Goal: Use online tool/utility: Use online tool/utility

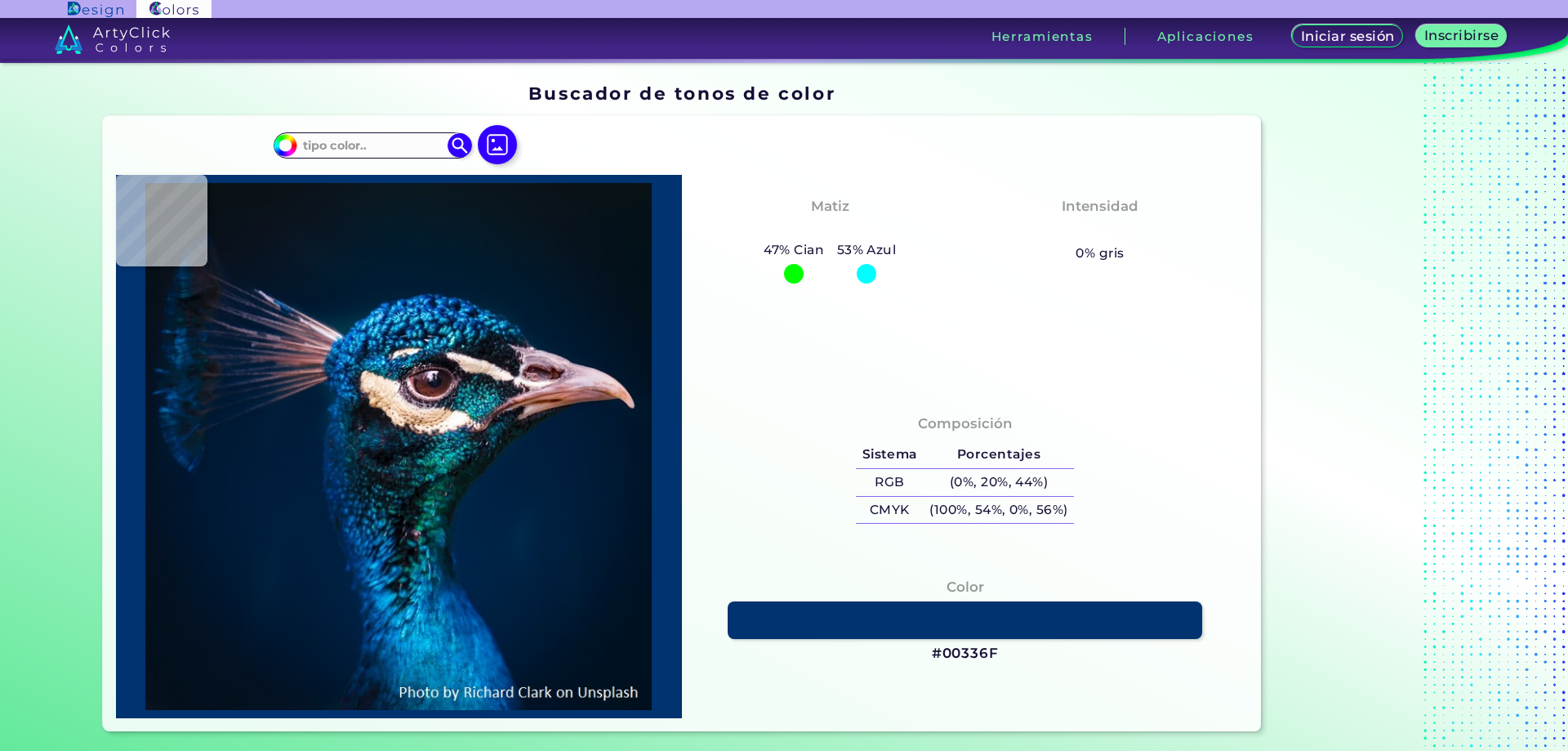
type input "#091217"
type input "#071218"
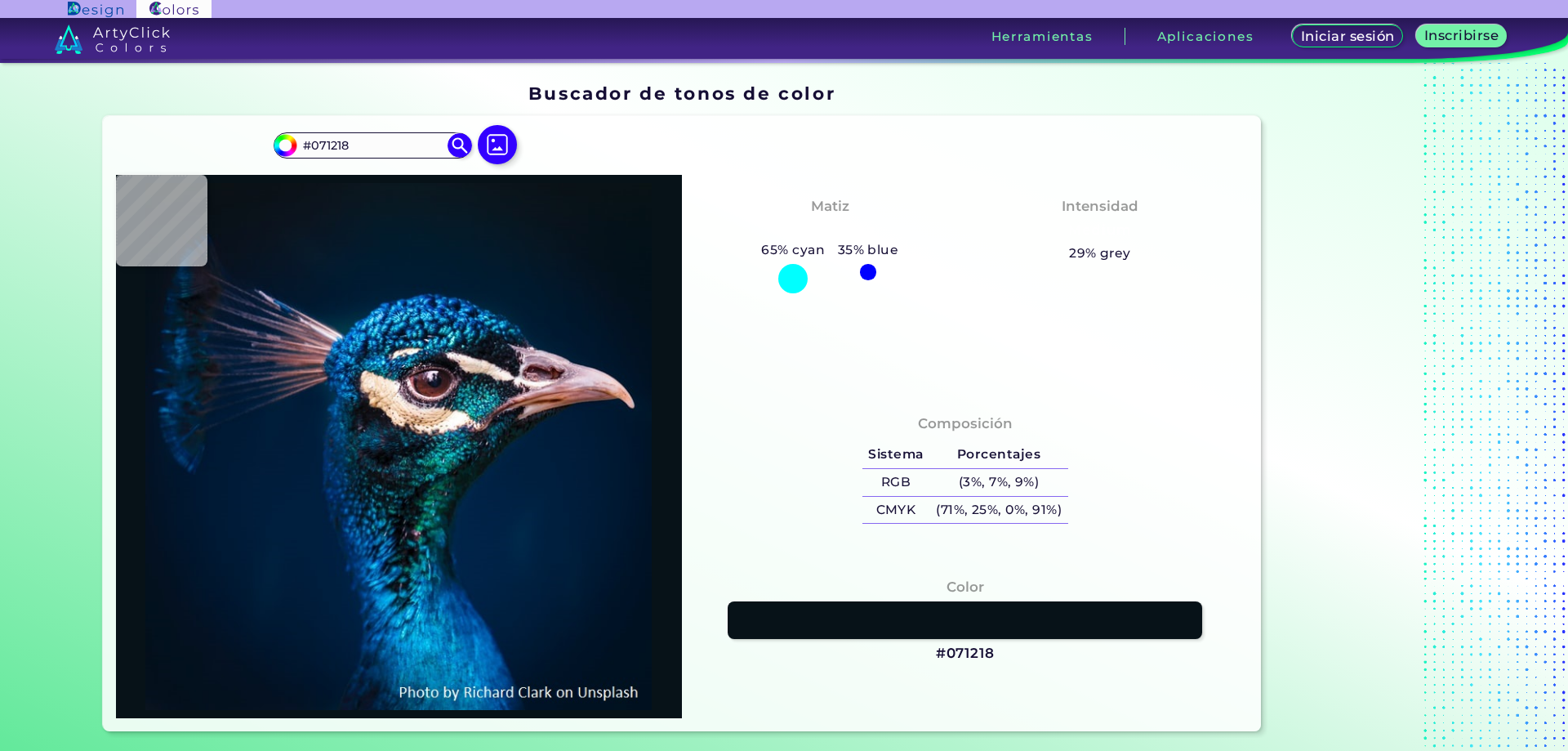
click at [610, 205] on img at bounding box center [398, 446] width 549 height 526
type input "#06141d"
type input "#06141D"
type input "#061623"
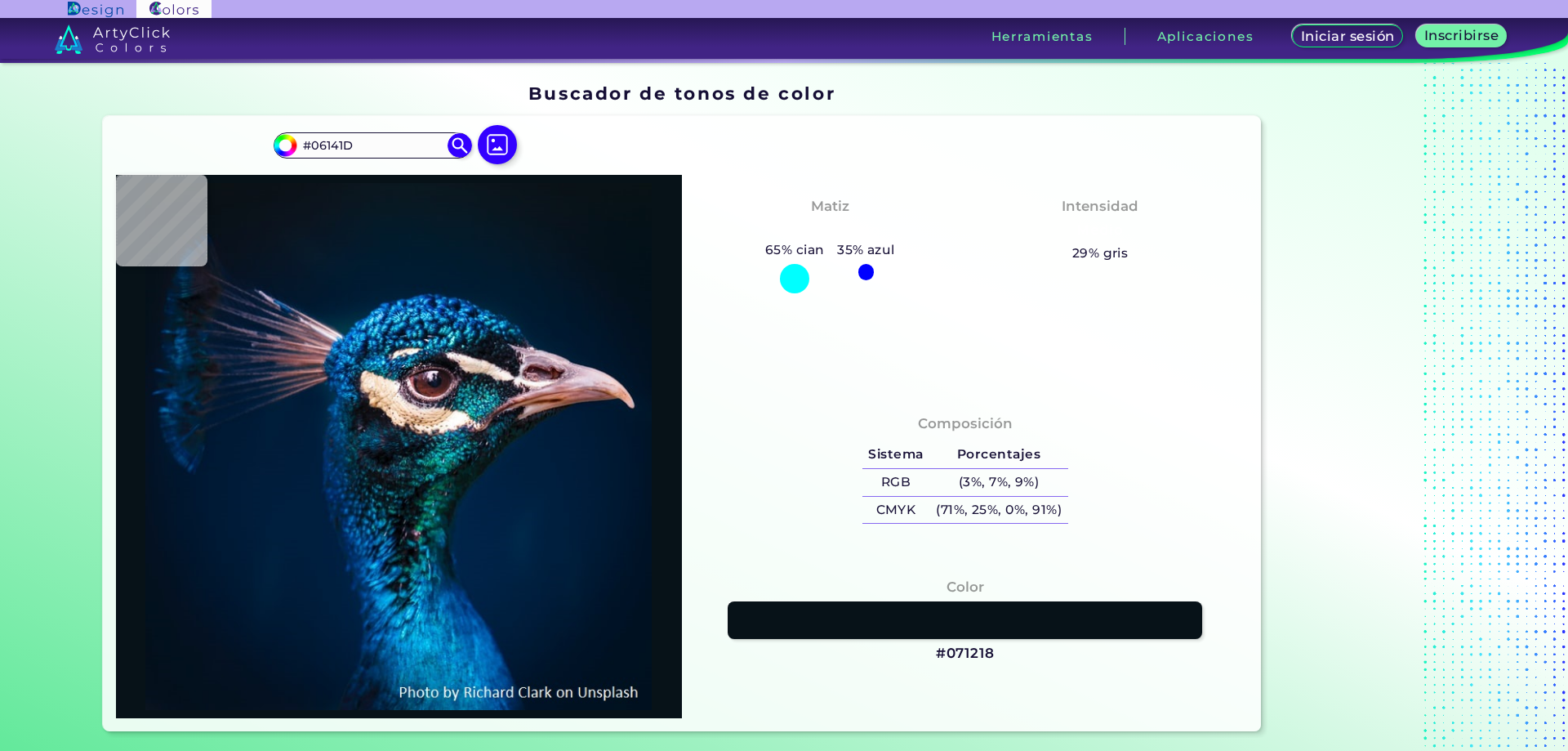
type input "#061623"
type input "#011b2c"
type input "#011B2C"
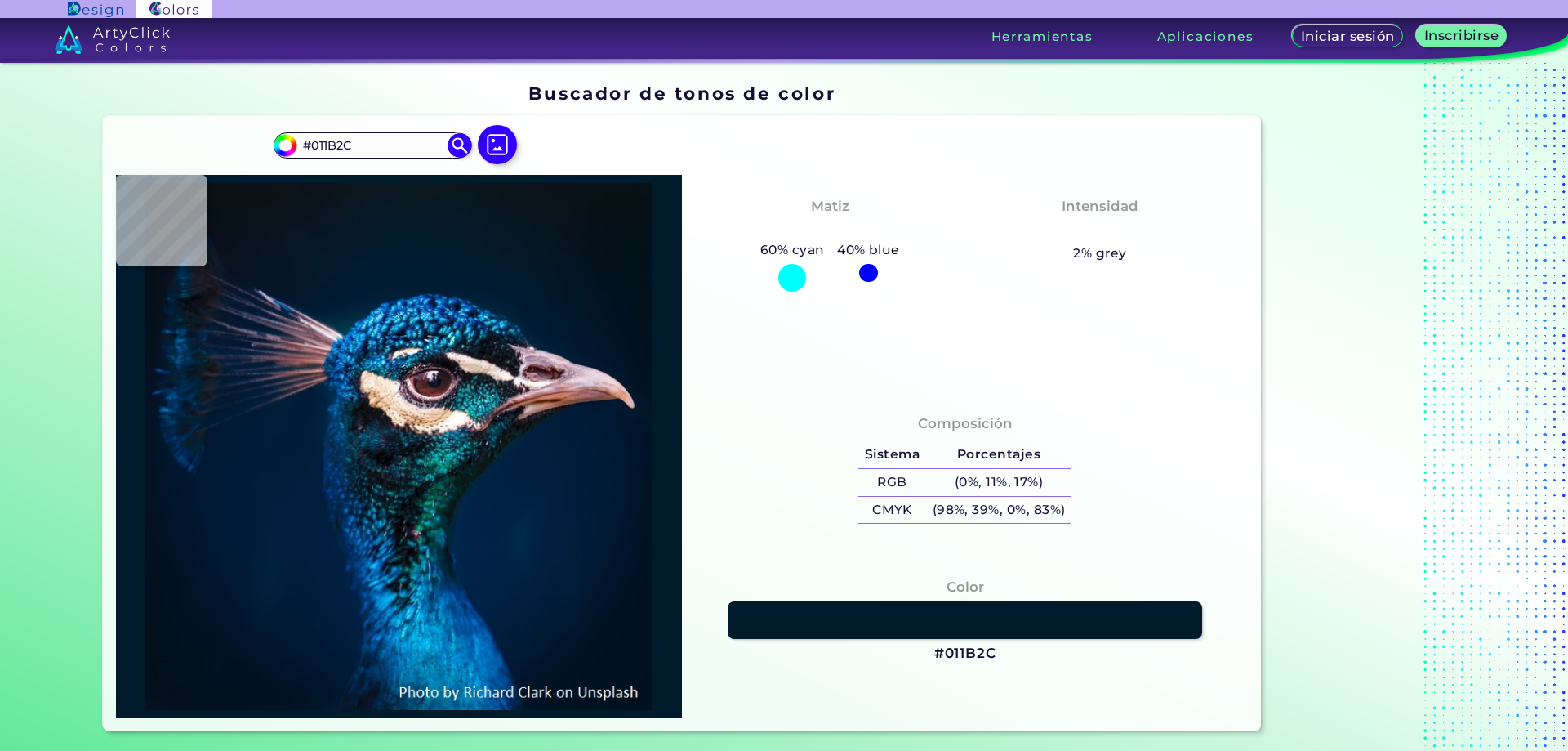
type input "#051a2d"
type input "#051A2D"
type input "#071321"
type input "#09111c"
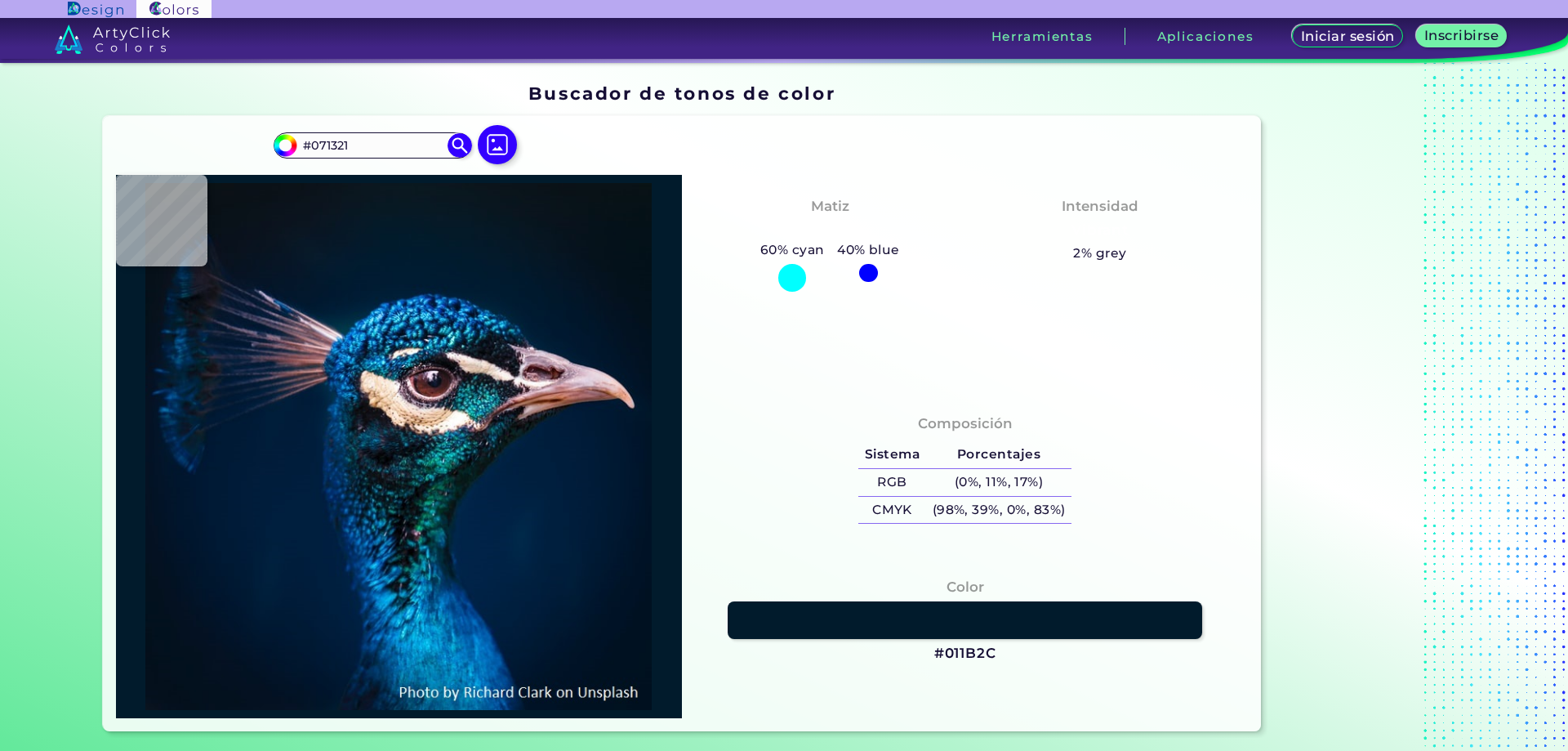
type input "#09111C"
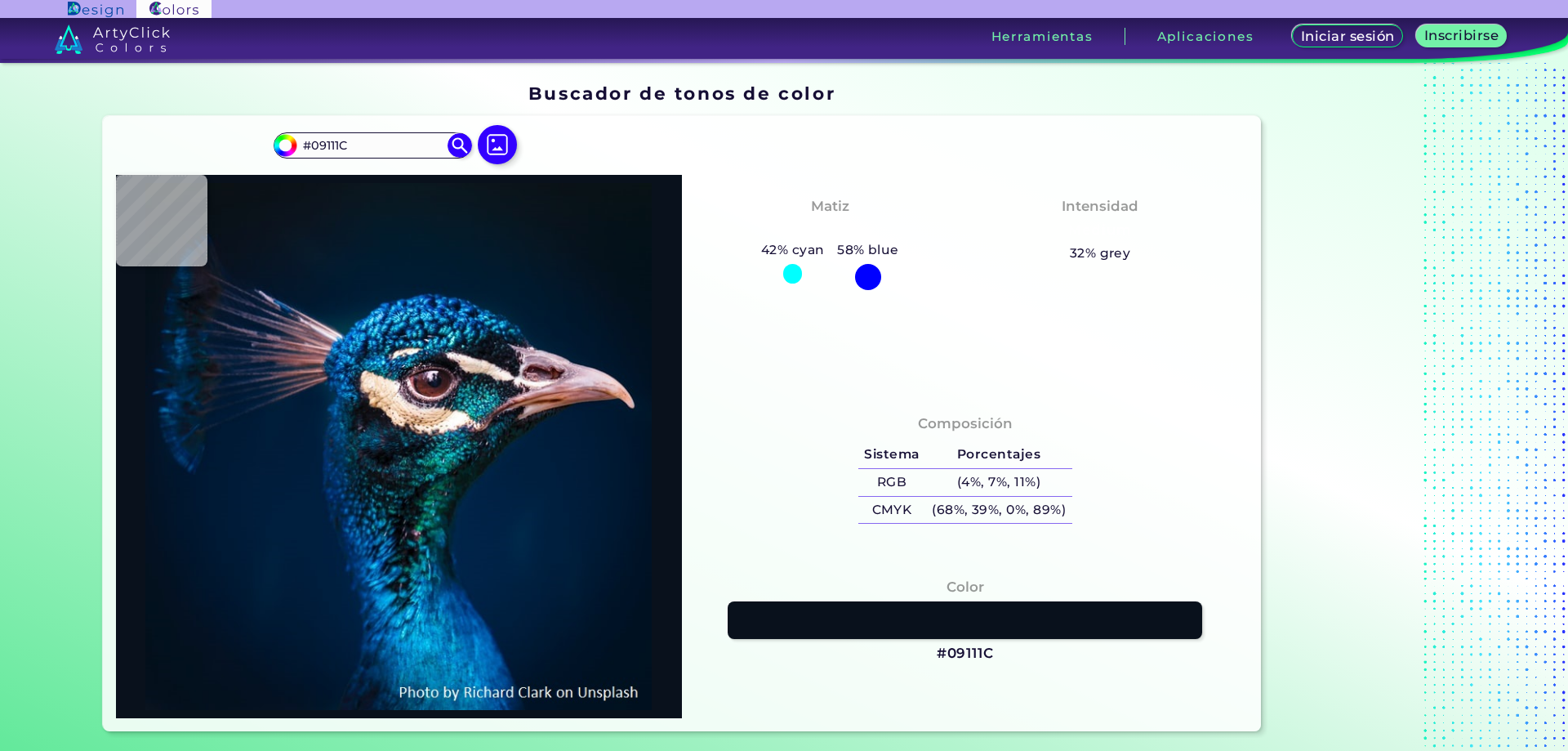
type input "#081019"
type input "#081118"
type input "#061721"
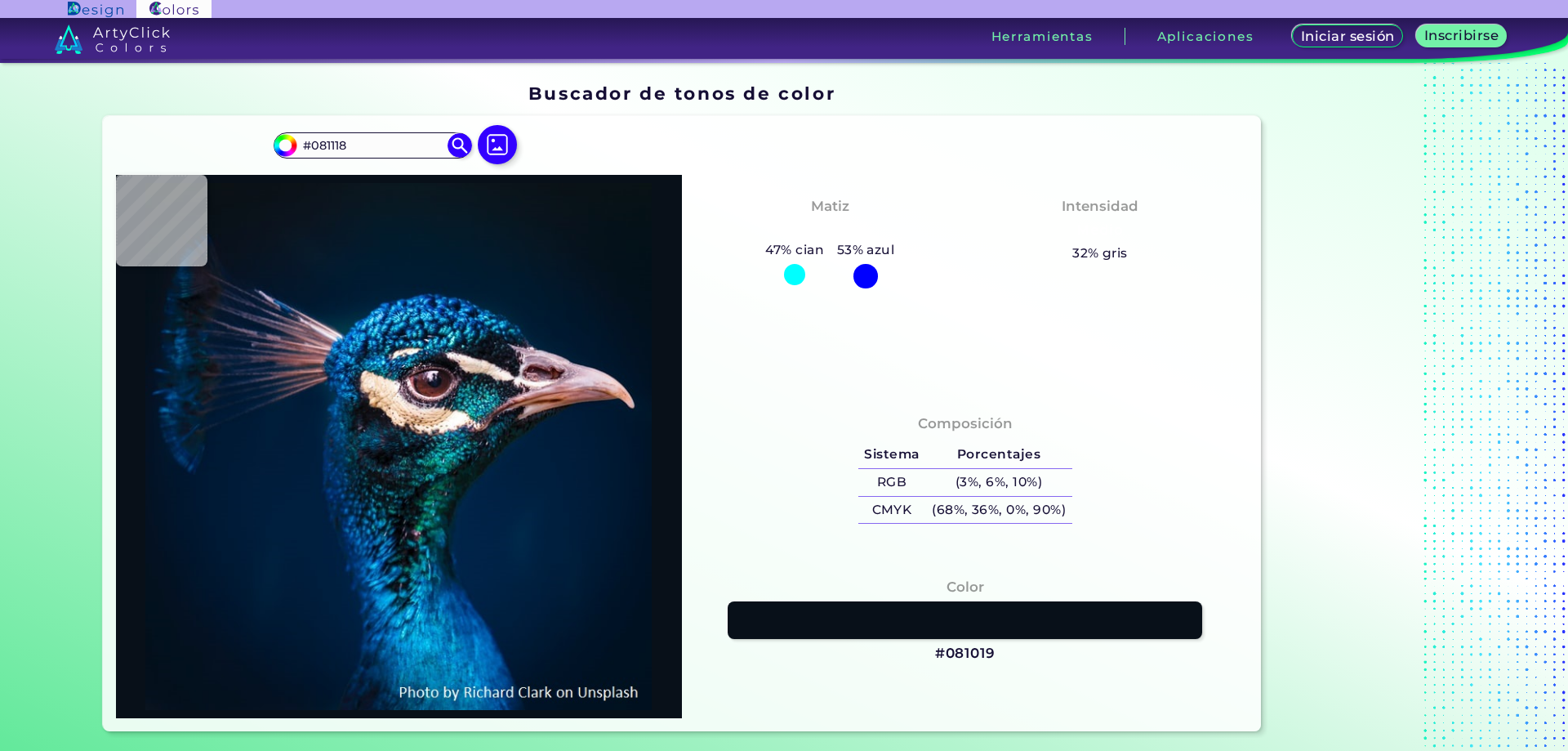
type input "#061721"
type input "#031a28"
type input "#031A28"
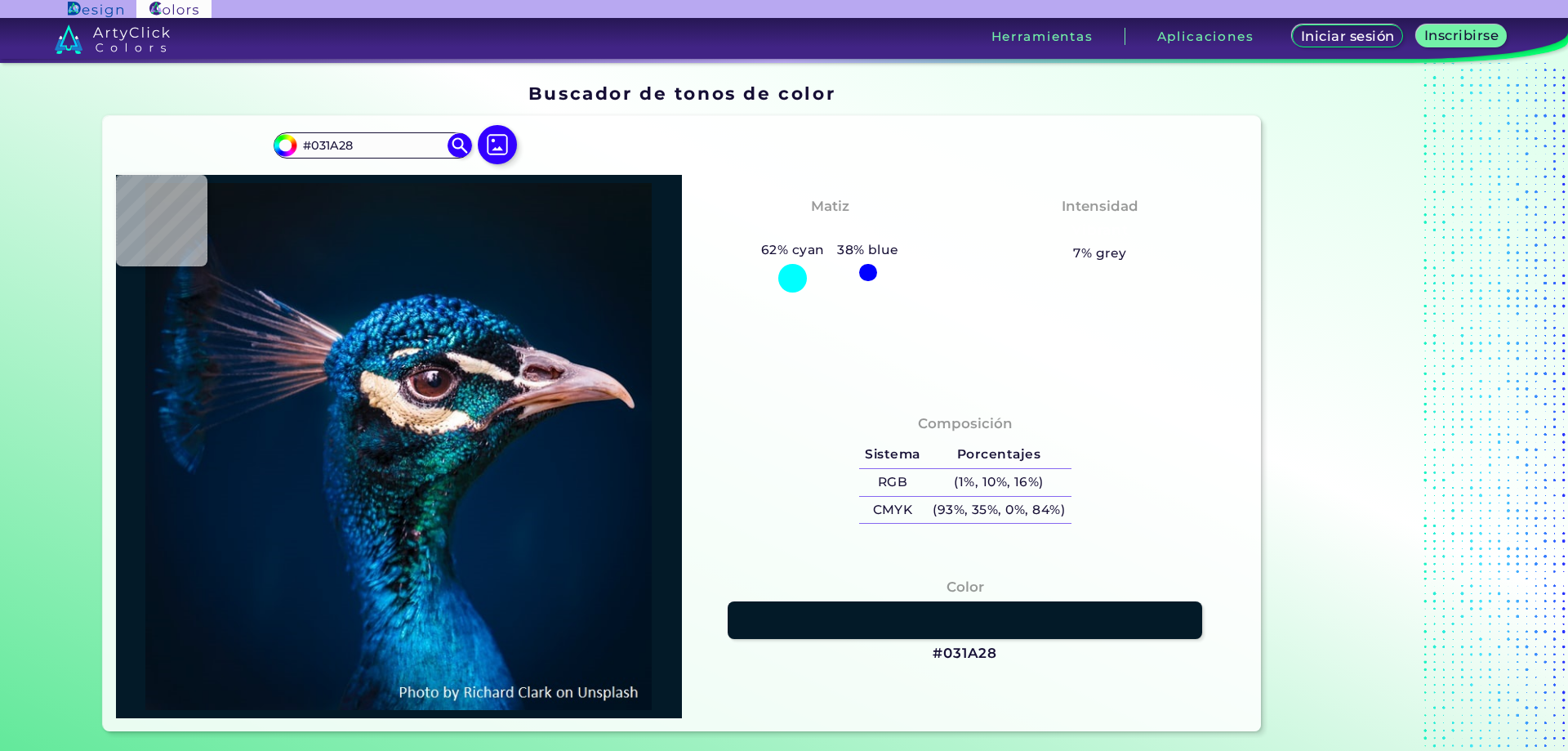
type input "#031a28"
type input "#031A28"
type input "#051927"
type input "#051826"
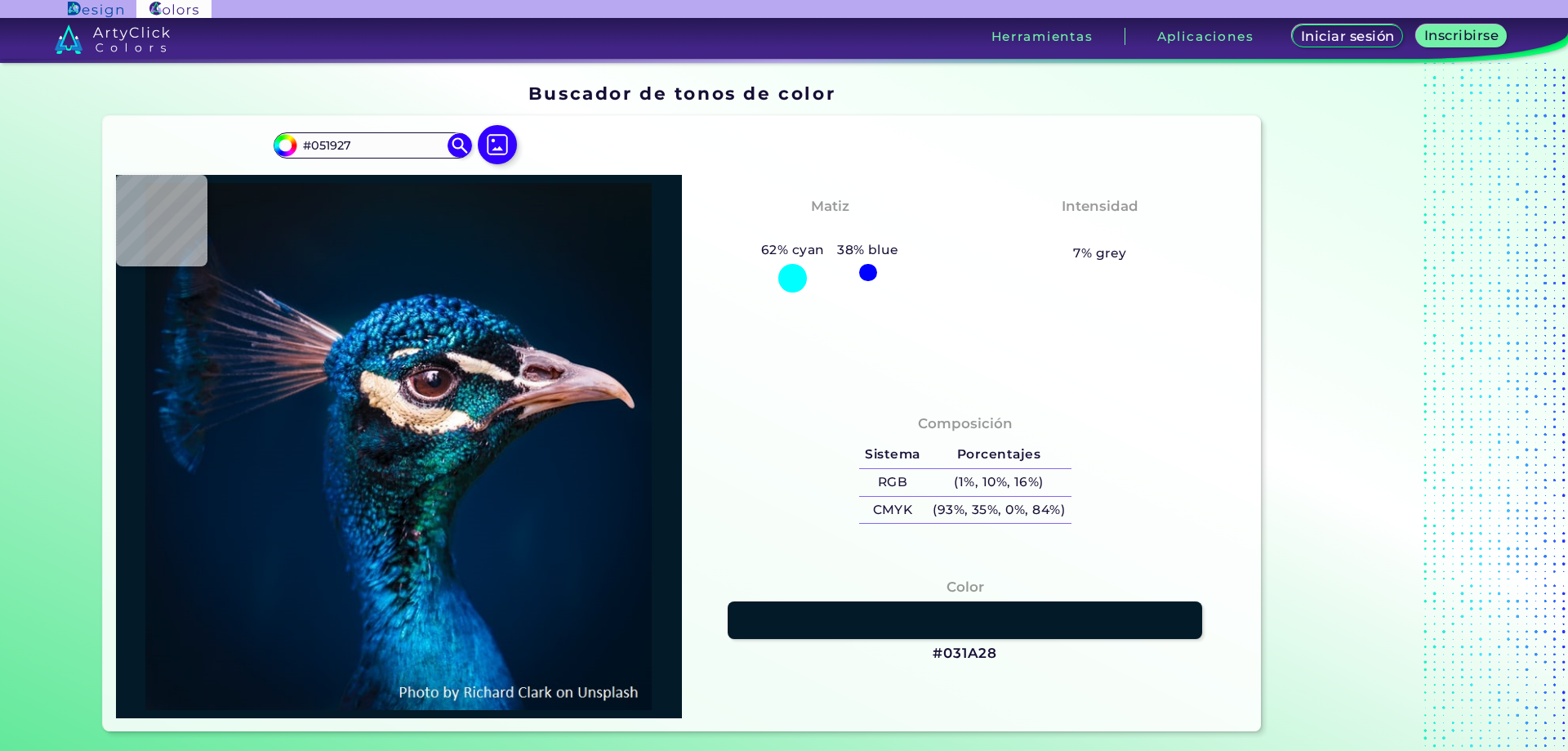
type input "#051826"
type input "#061824"
type input "#061623"
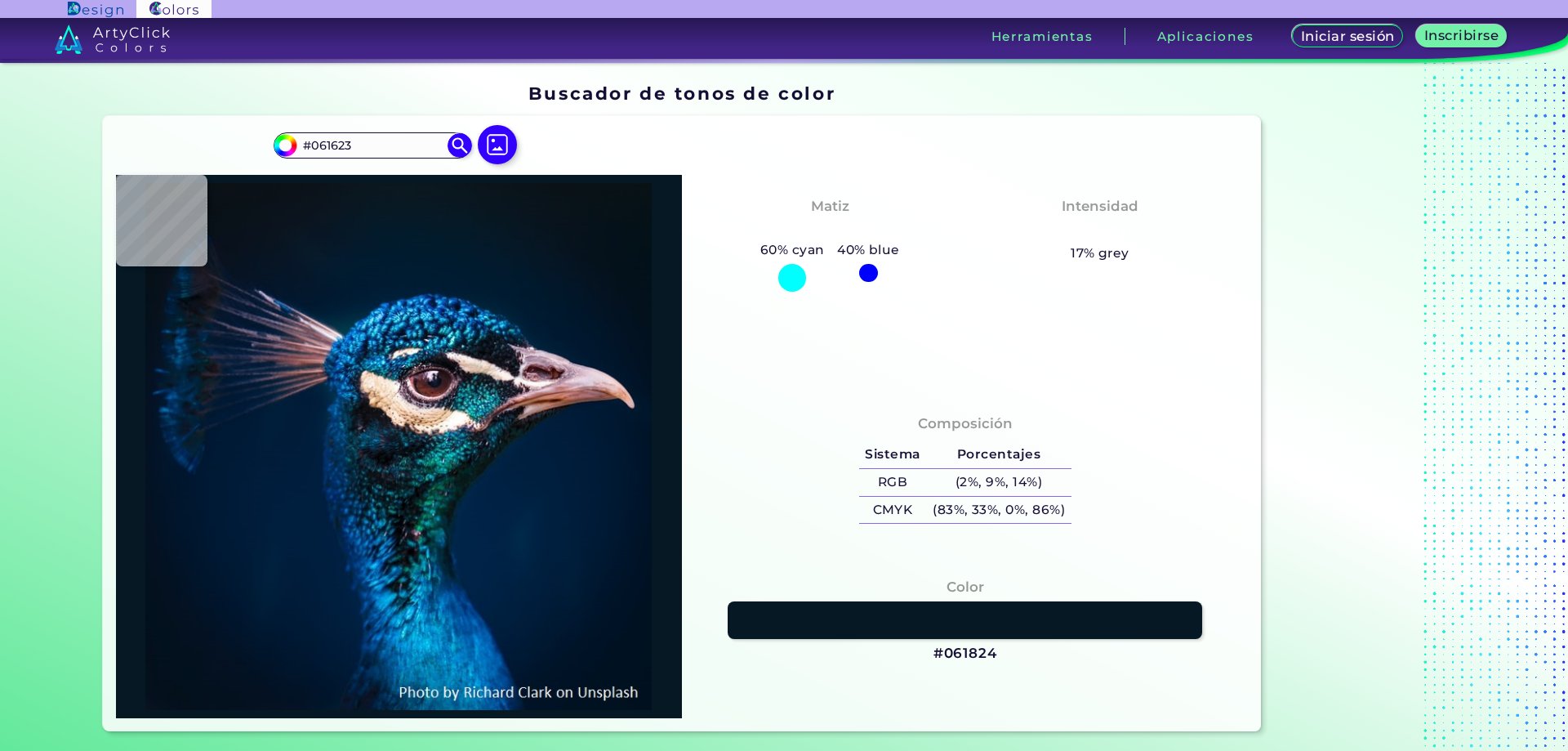
type input "#081621"
type input "#071520"
type input "#06131c"
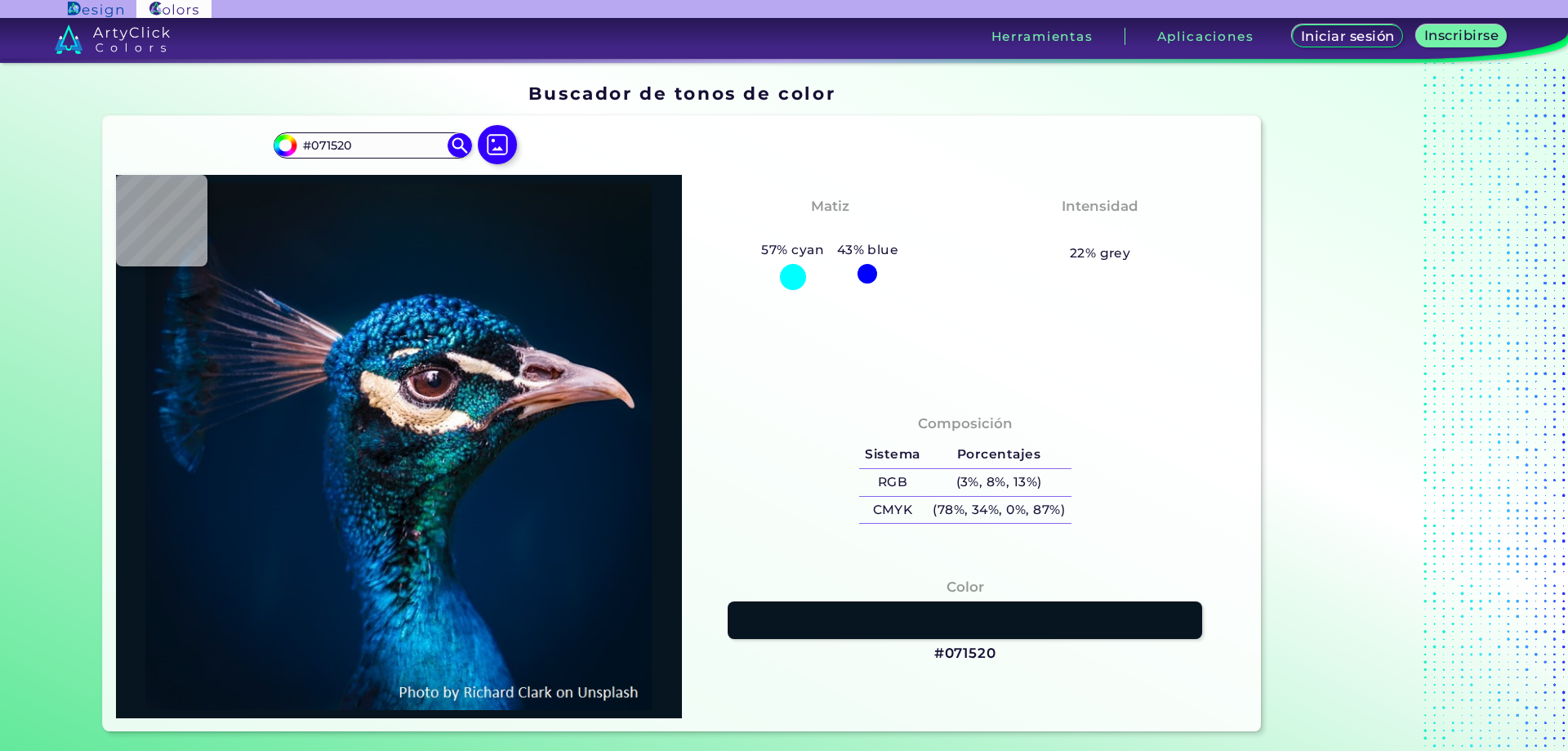
type input "#06131C"
type input "#05121a"
type input "#05121A"
type input "#04111a"
type input "#04111A"
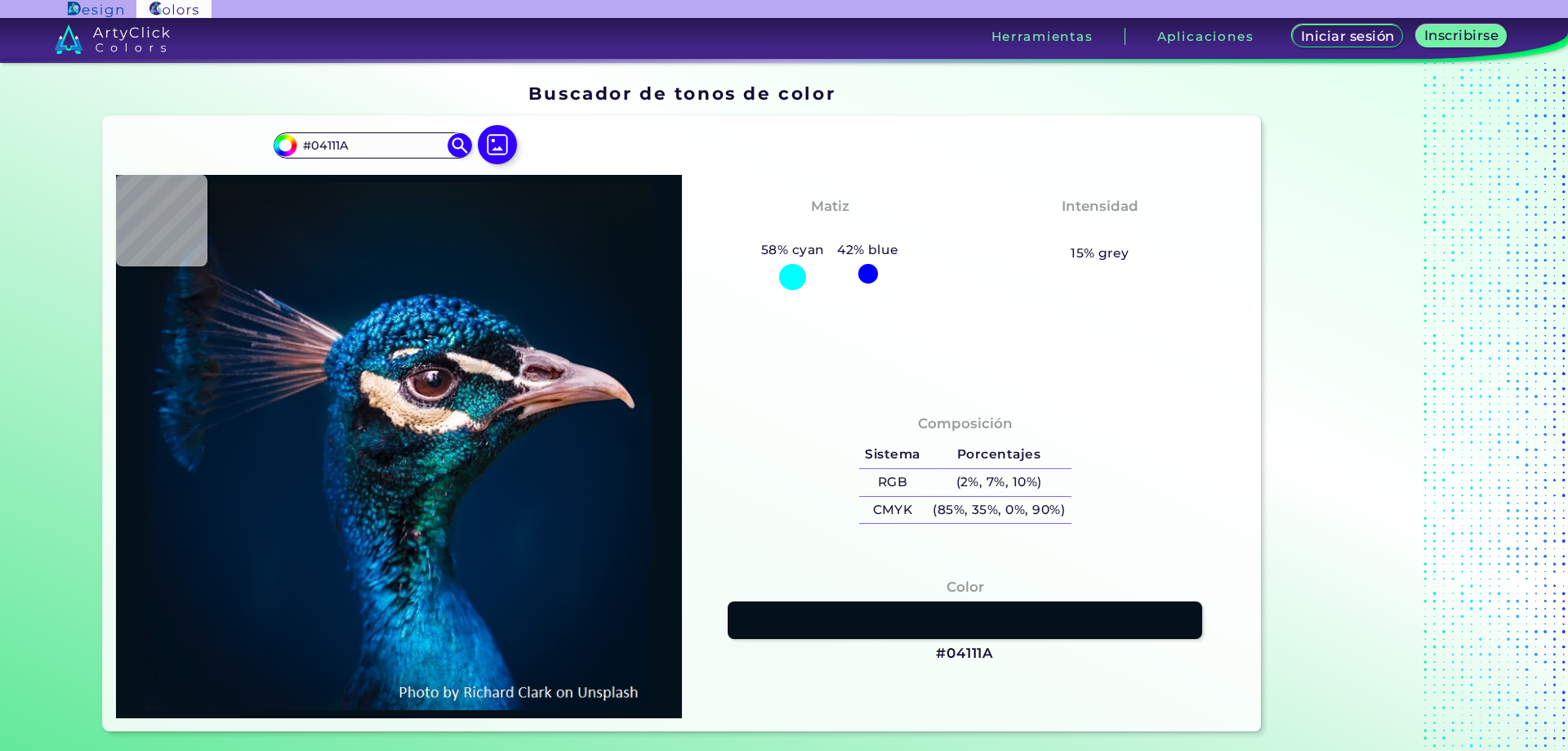
type input "#041119"
type input "#041117"
type input "#061117"
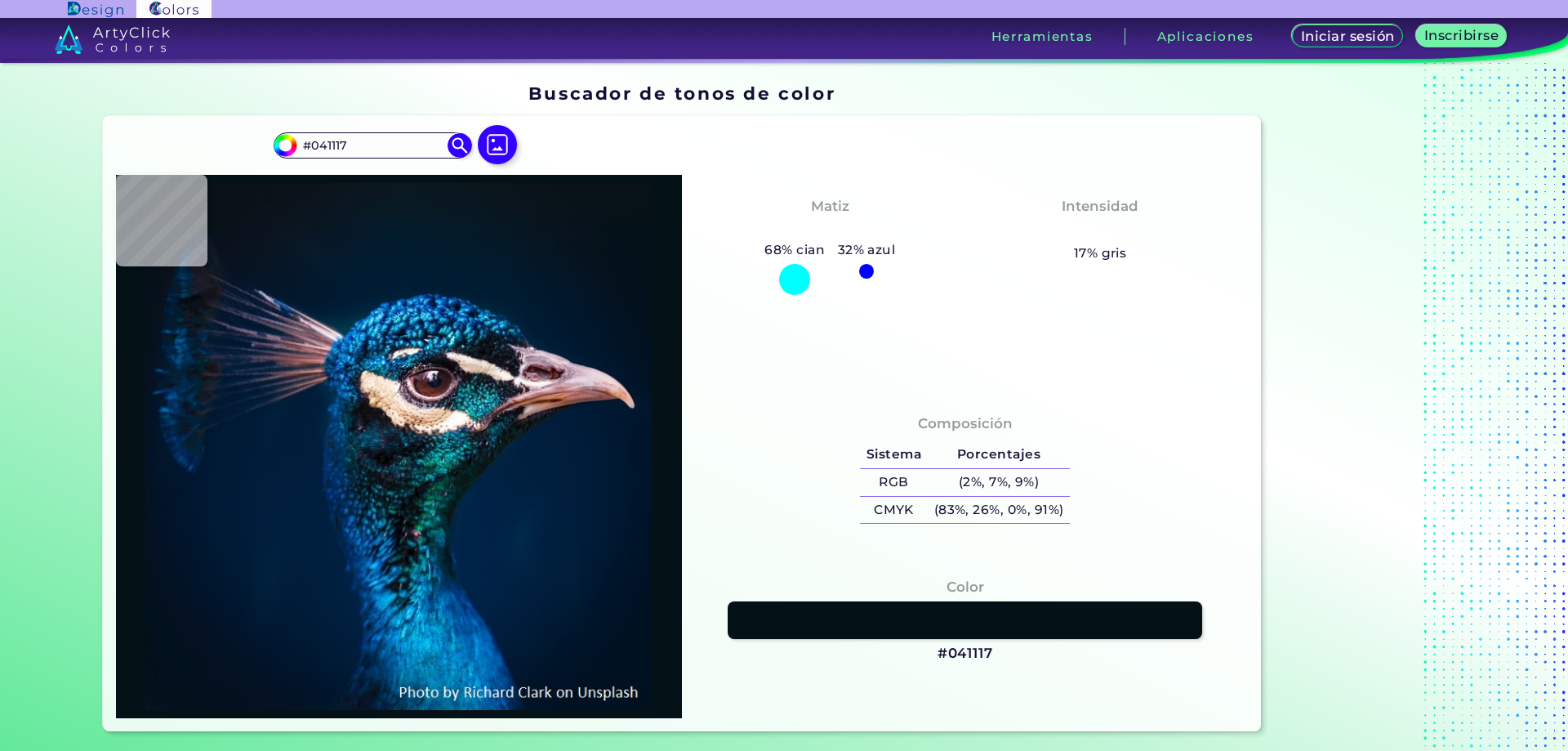
type input "#061117"
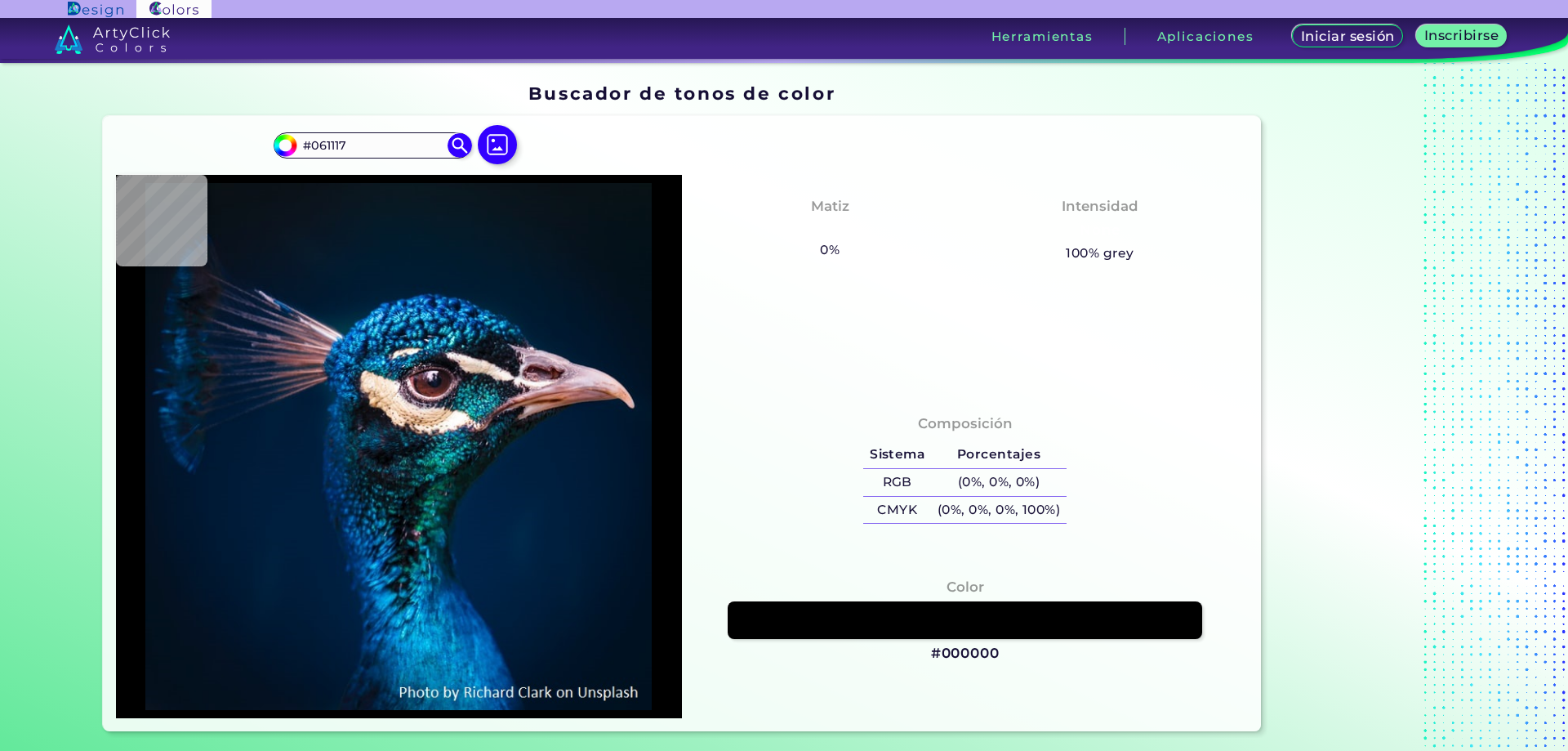
type input "#000000"
click at [676, 172] on div "#000000 #000000 Acadia ◉ Verde ácido ◉ Azul aerodinámico ◉ Alabaster ◉ Albescen…" at bounding box center [682, 423] width 1159 height 615
type input "#071218"
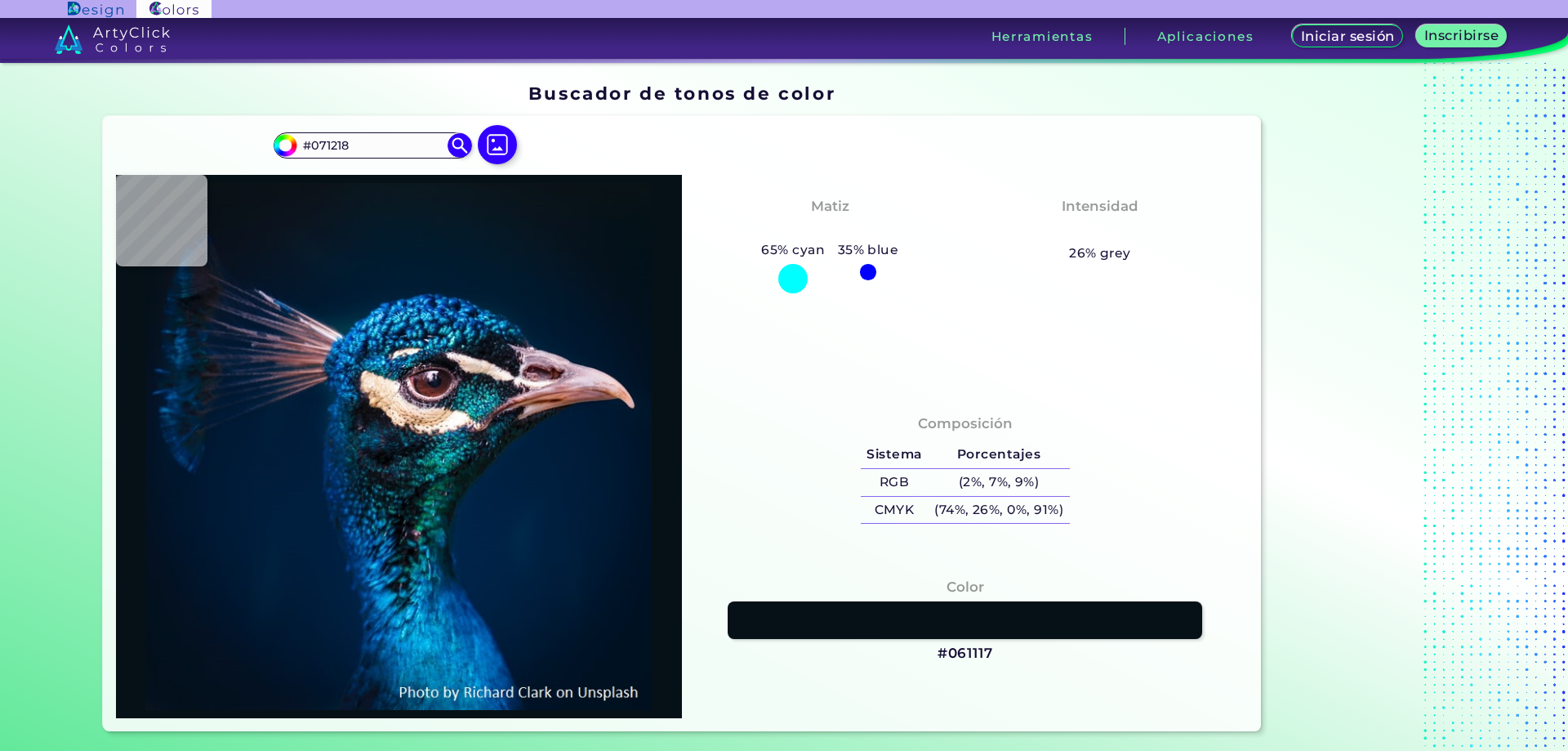
type input "#061117"
type input "#041118"
type input "#041119"
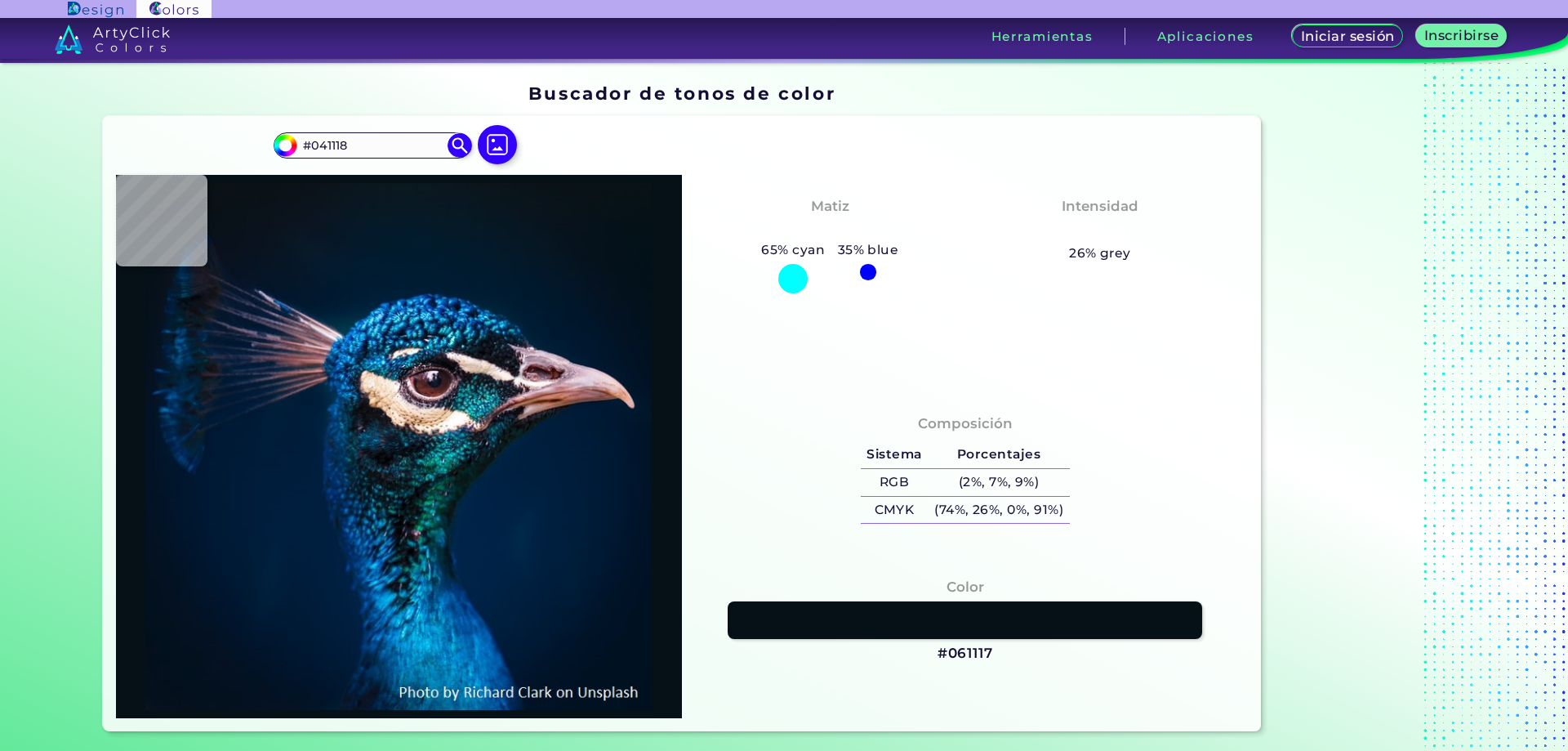
type input "#041119"
type input "#04111a"
type input "#04111A"
type input "#05121b"
type input "#05121B"
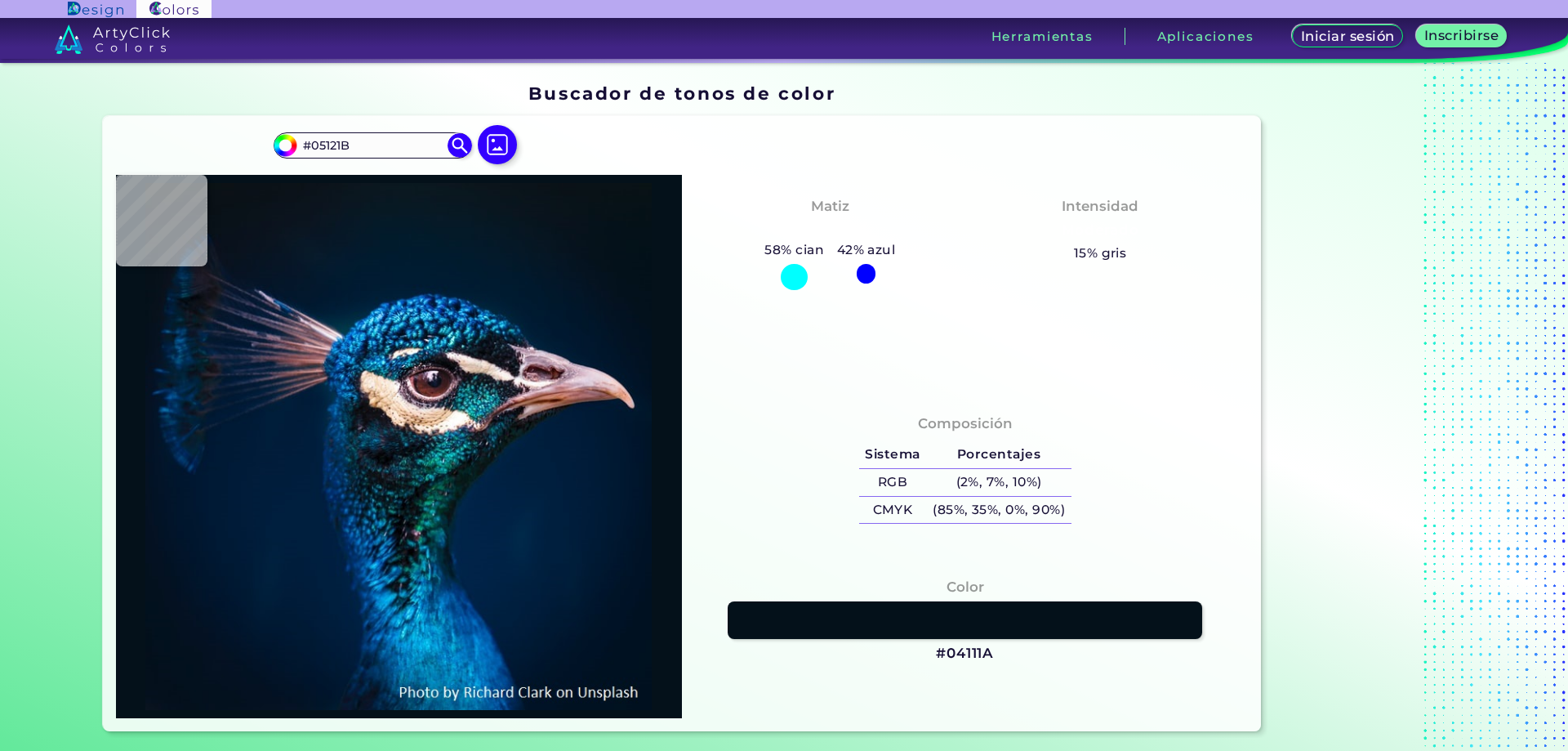
type input "#051320"
type input "#041525"
type input "#074a64"
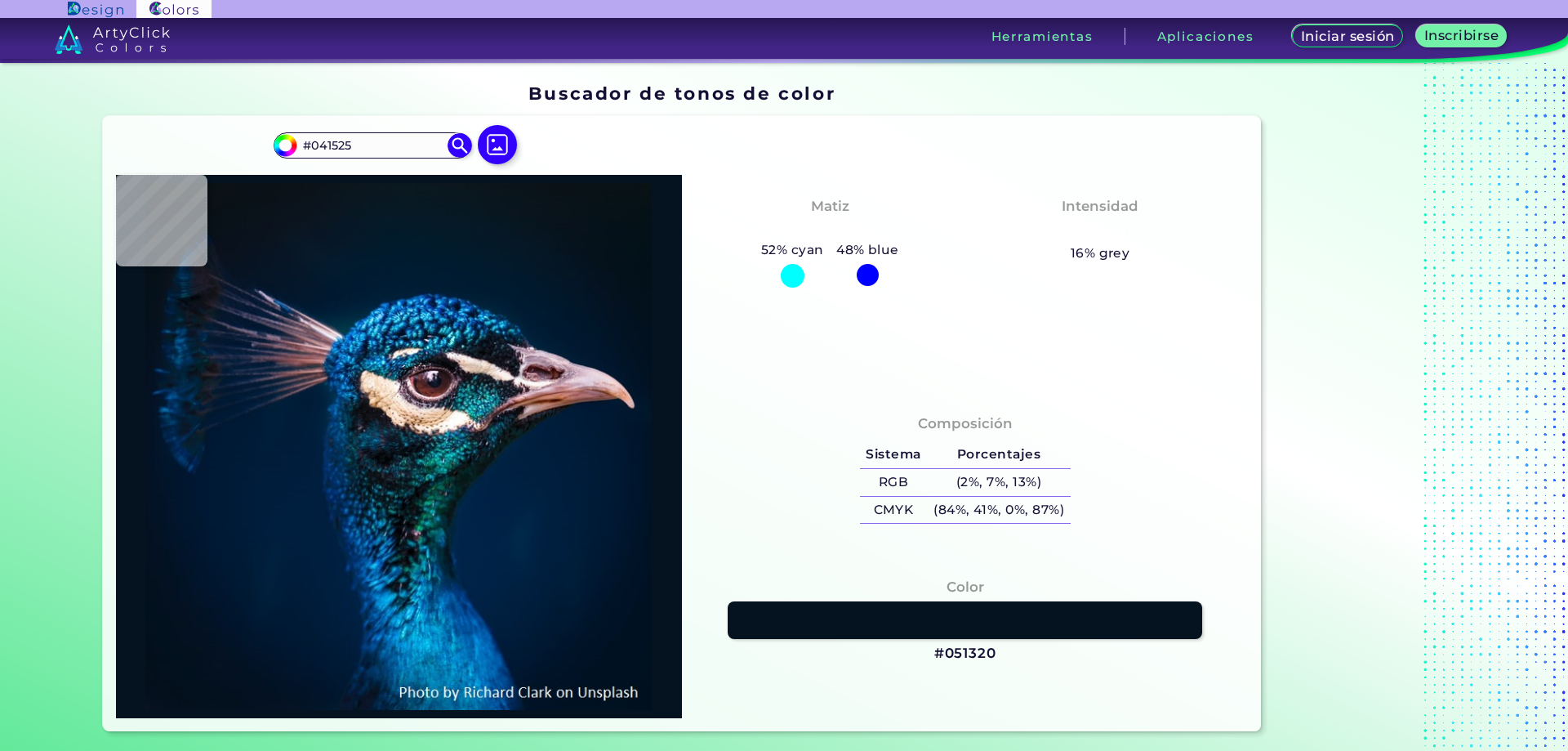
type input "#074A64"
type input "#087278"
type input "#011c39"
type input "#011C39"
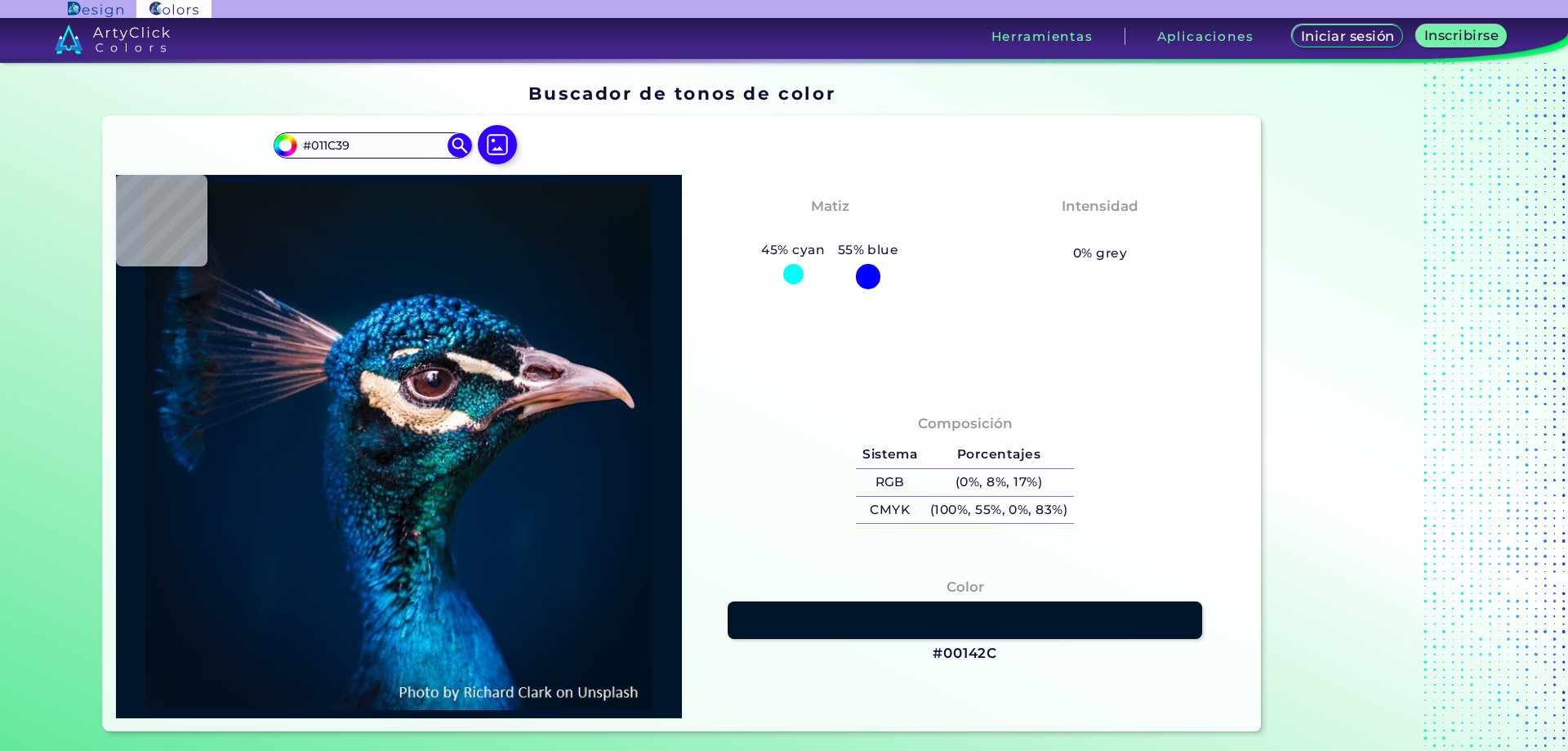
type input "#00142c"
type input "#00142C"
type input "#02142a"
type input "#02142A"
type input "#041121"
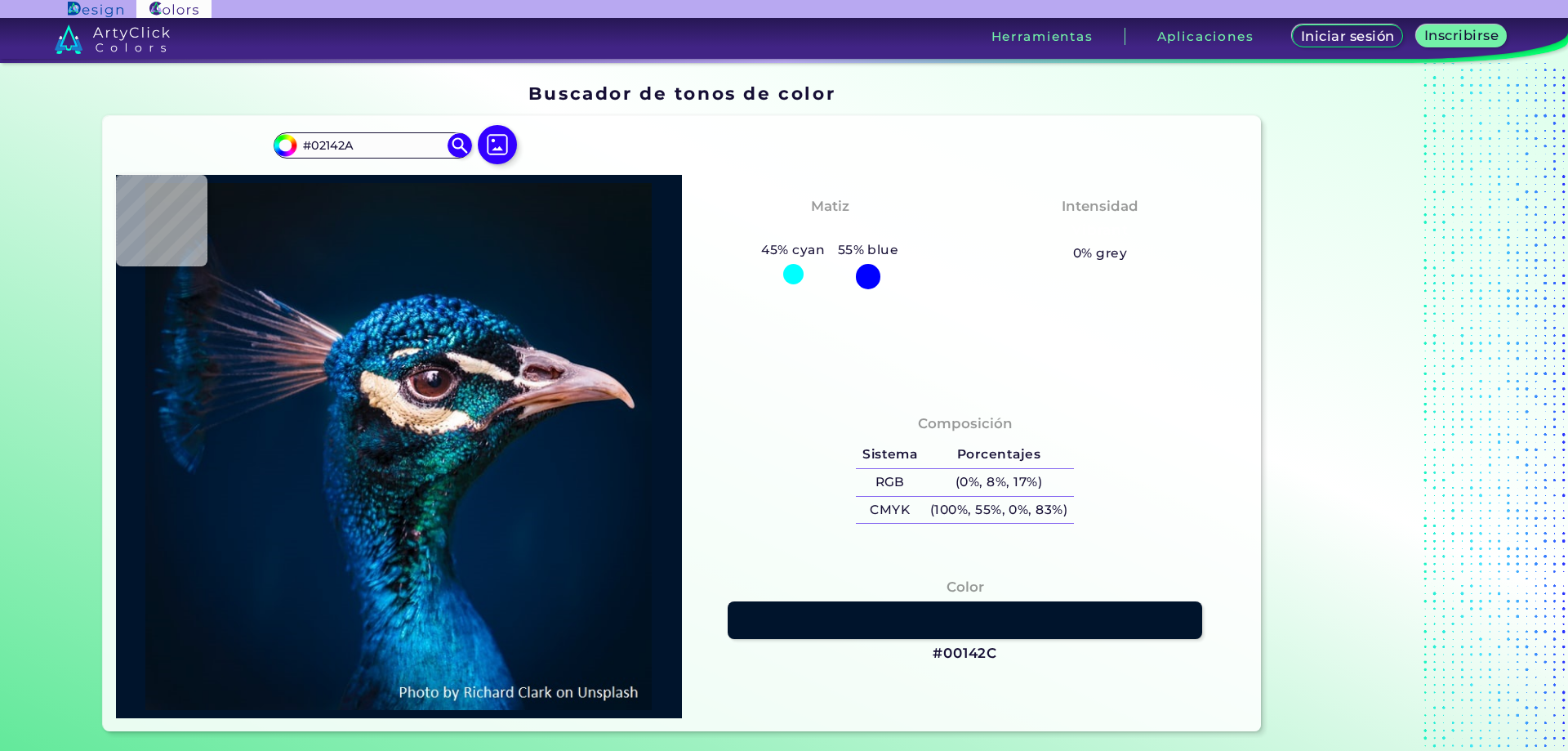
type input "#041121"
type input "#03111e"
type input "#03111E"
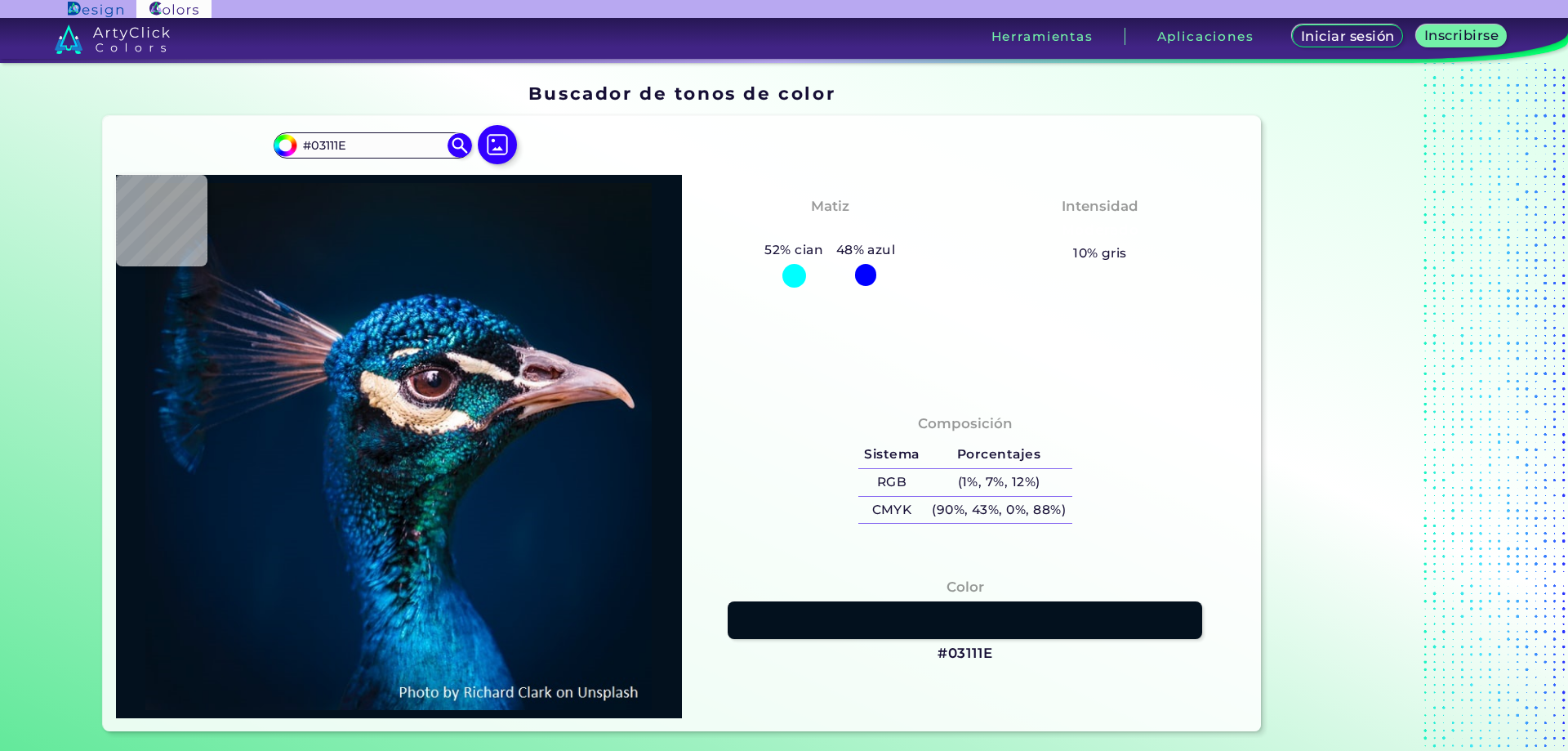
click at [187, 687] on img at bounding box center [398, 446] width 549 height 526
click at [187, 687] on img at bounding box center [398, 446] width 549 height 526
type input "#051624"
type input "#8e9095"
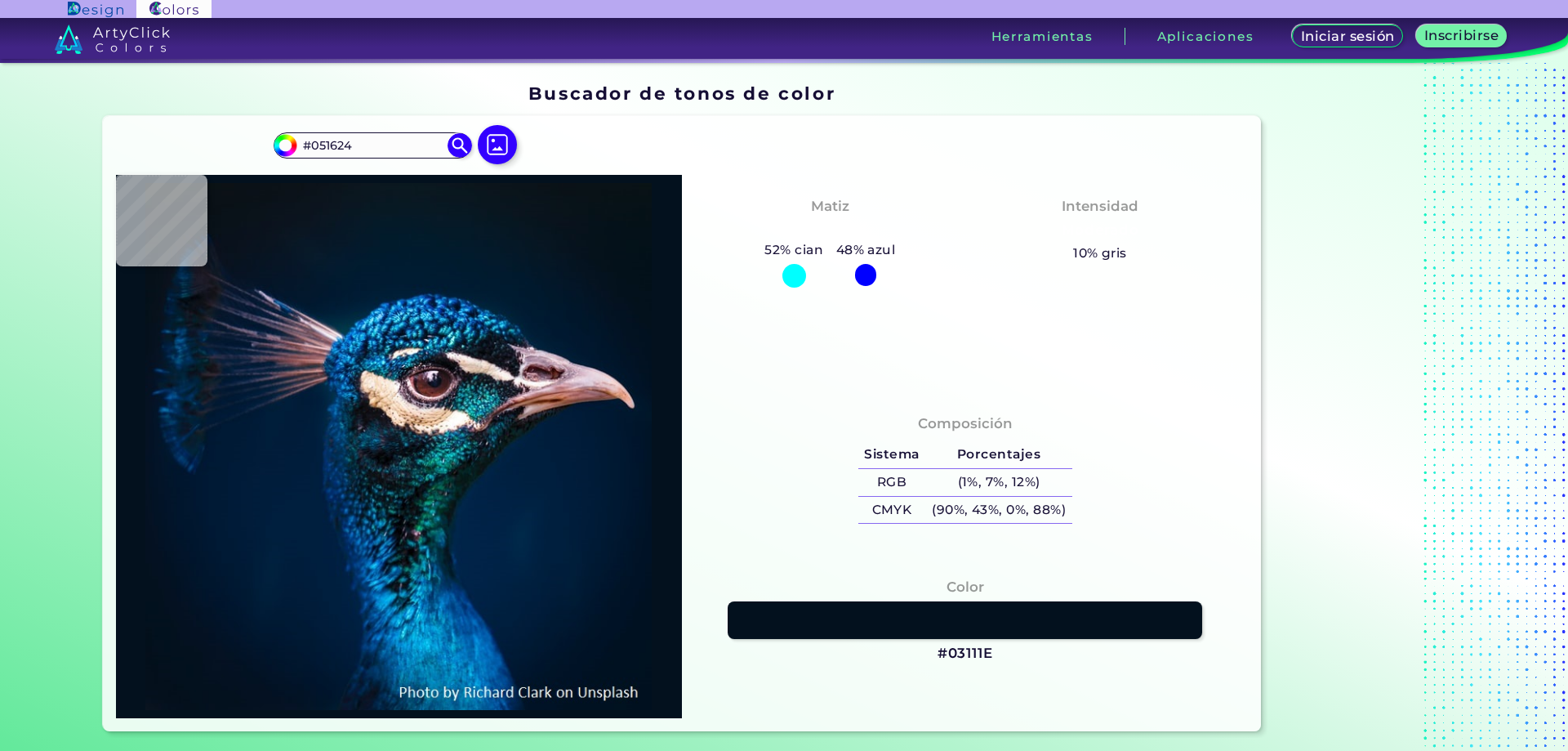
type input "#8E9095"
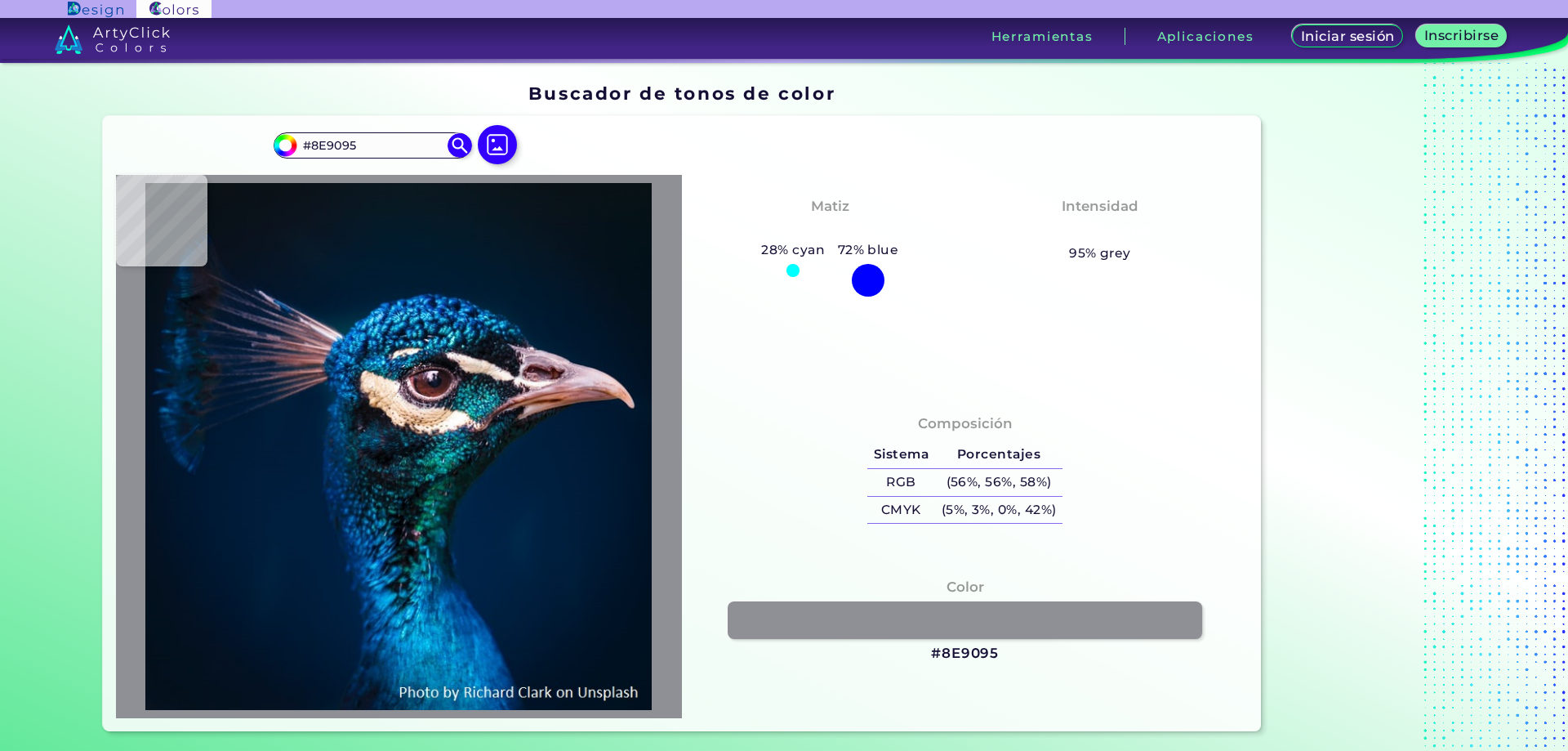
type input "#807a75"
type input "#807A75"
type input "#2aa2b5"
type input "#2AA2B5"
type input "#4fbbbd"
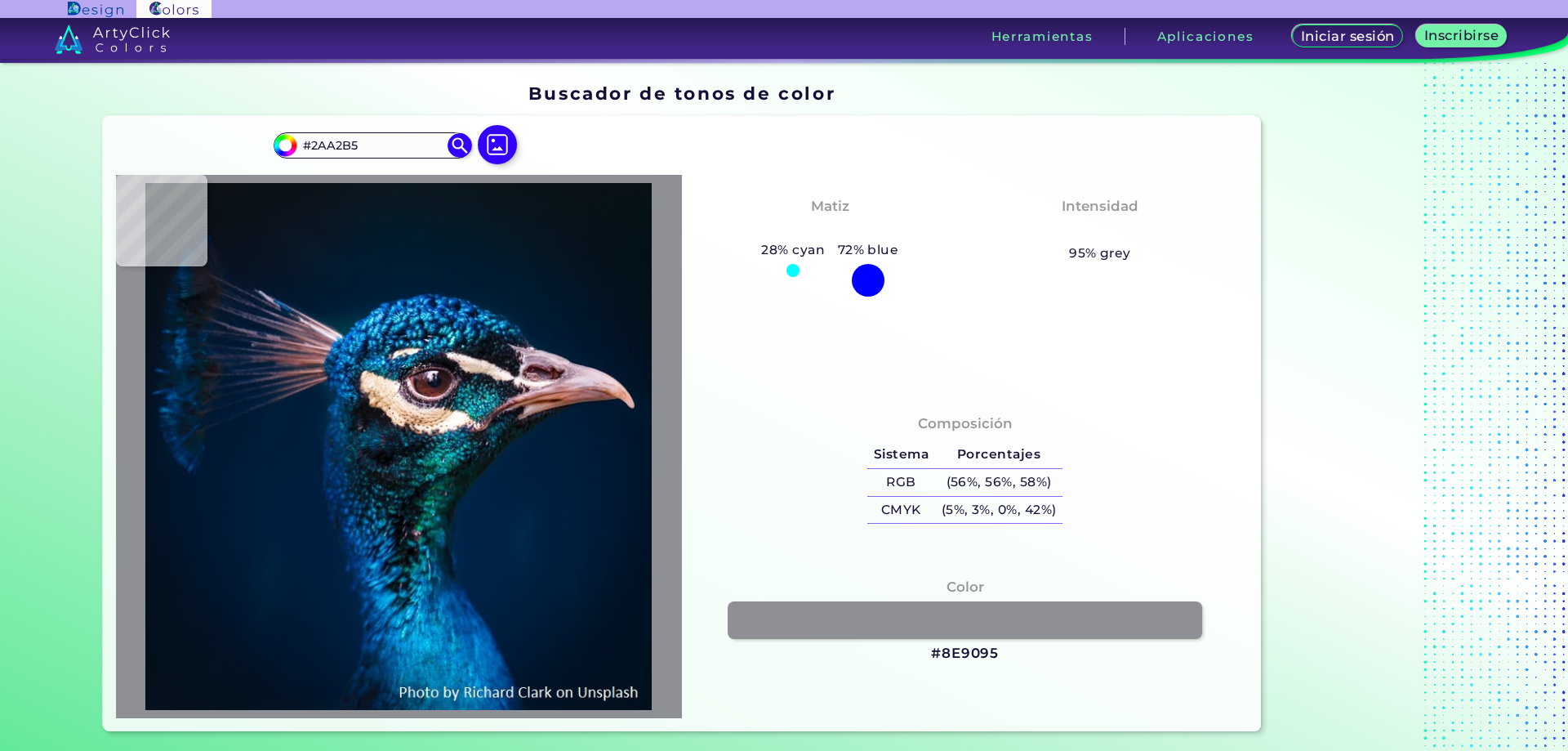
type input "#4FBBBD"
type input "#284147"
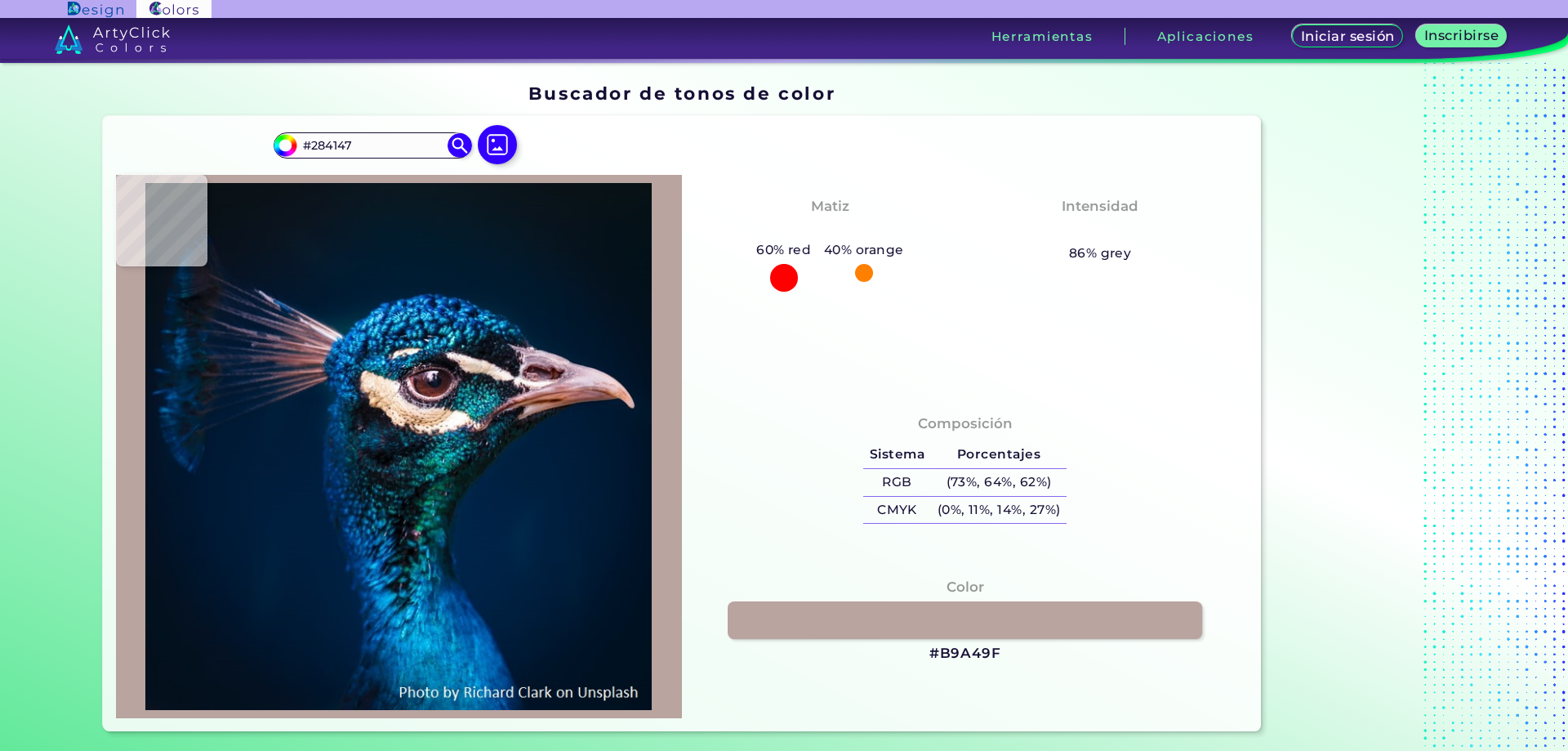
type input "#b9a49f"
type input "#B9A49F"
type input "#644d50"
type input "#644D50"
type input "#041830"
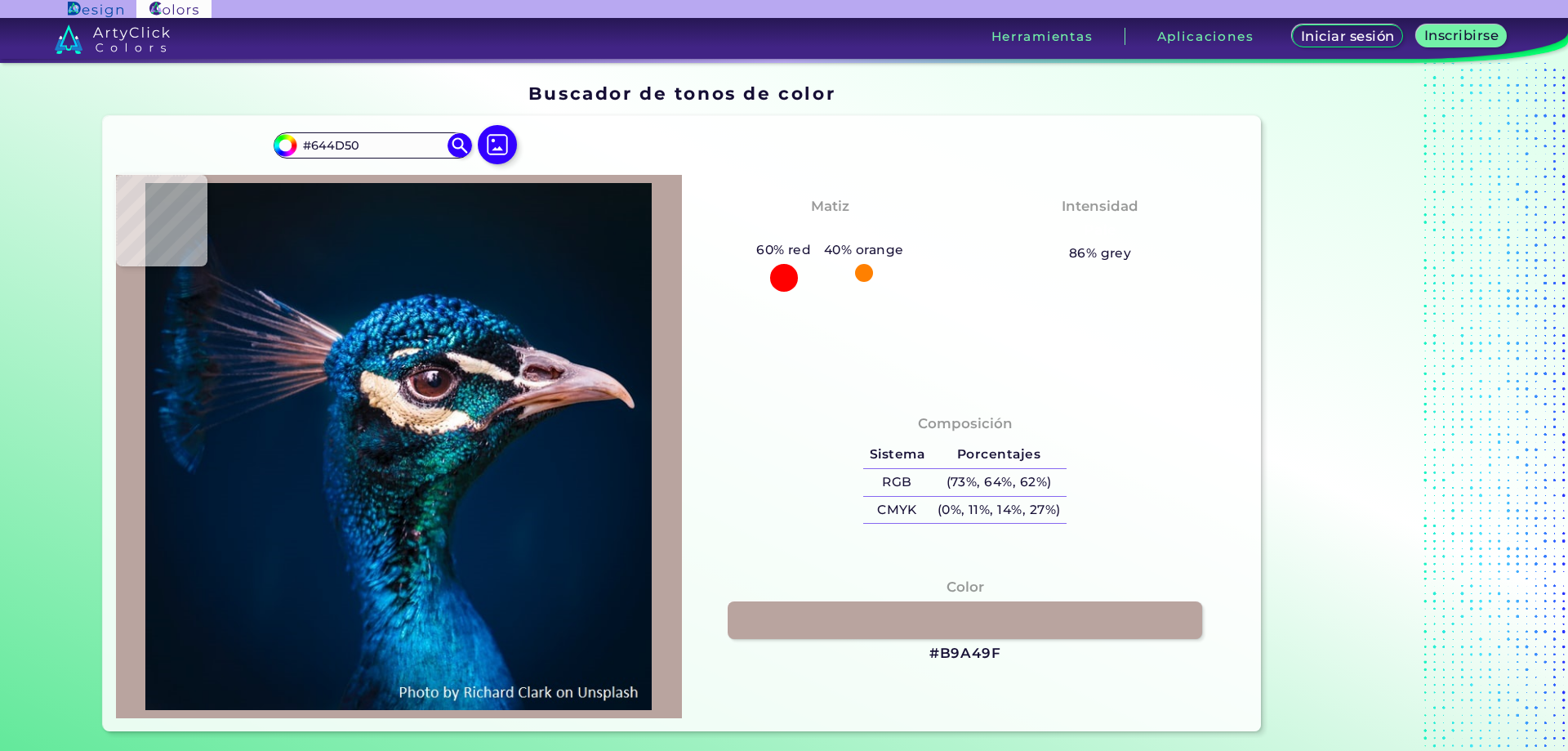
type input "#041830"
type input "#080b12"
type input "#080B12"
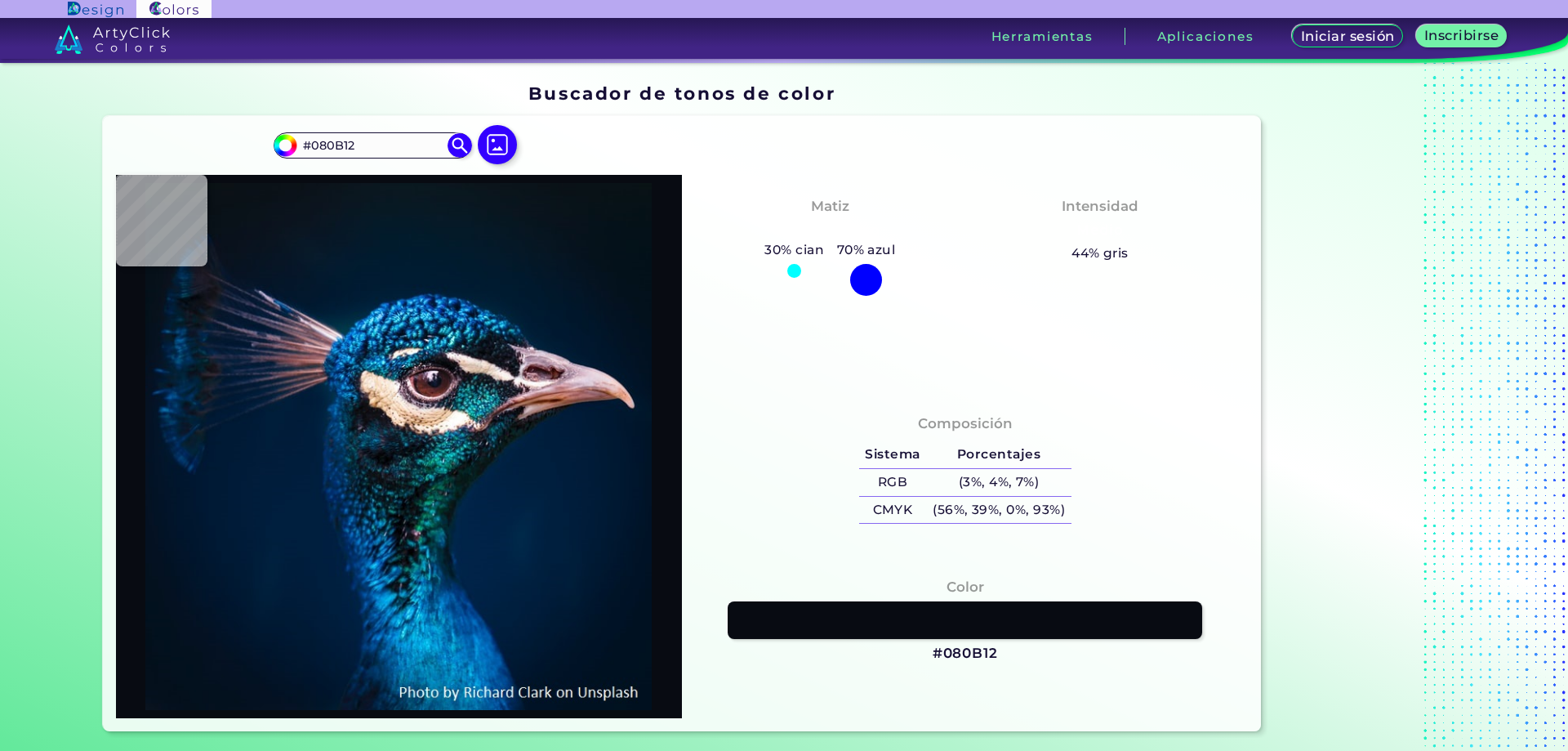
type input "#0d1726"
type input "#0D1726"
type input "#2c314f"
type input "#2C314F"
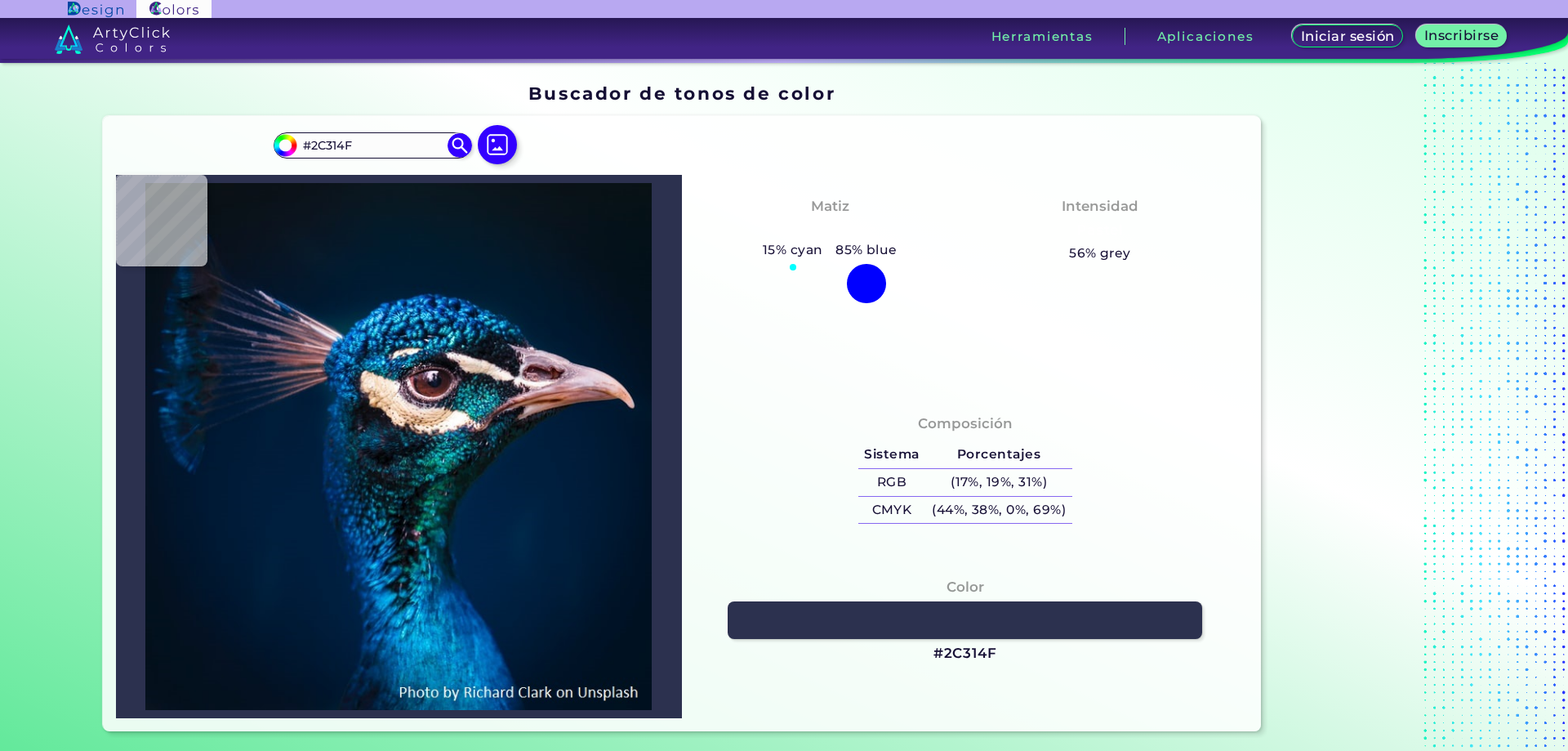
type input "#081b35"
type input "#081B35"
type input "#866a6f"
type input "#866A6F"
type input "#2f3040"
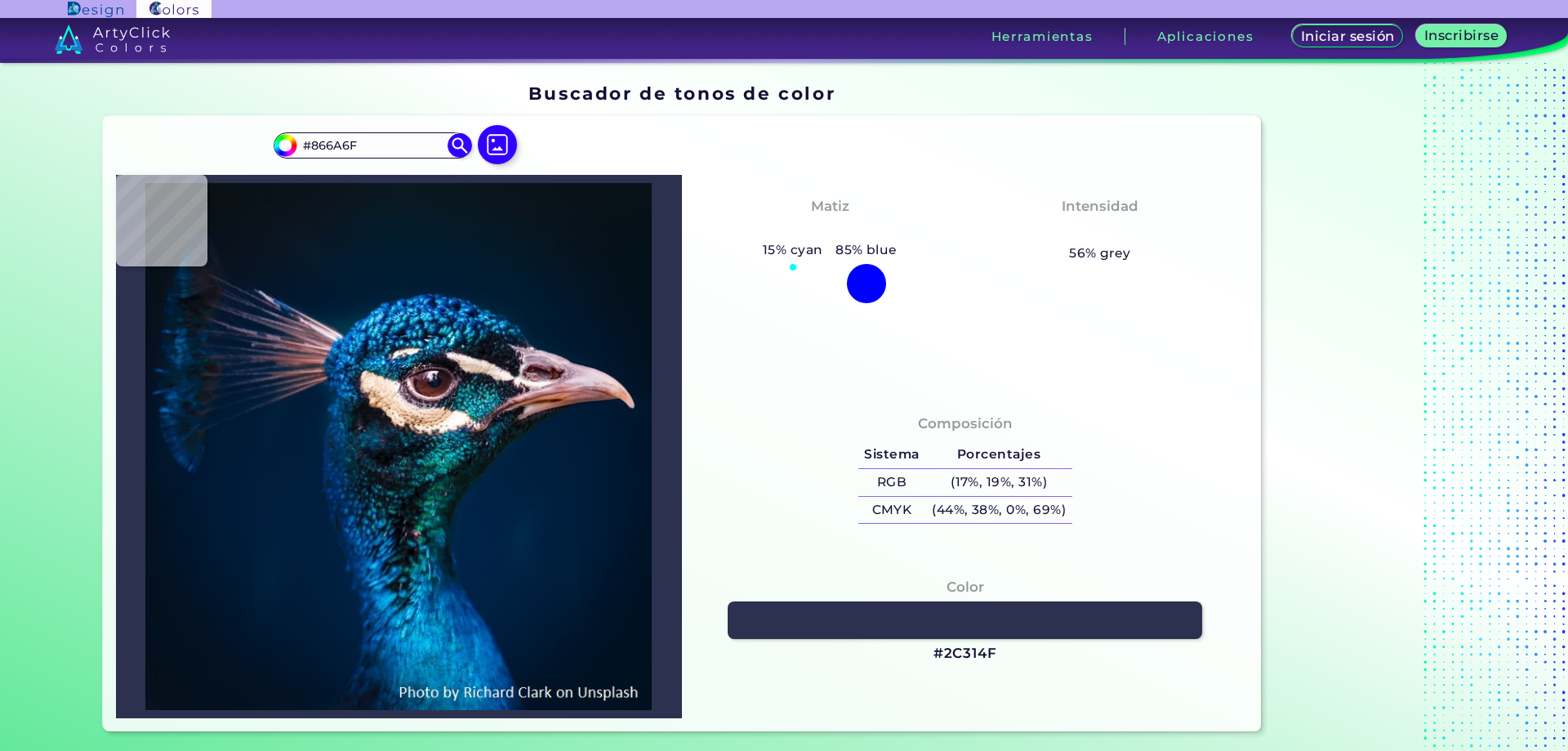
type input "#2F3040"
type input "#a06160"
type input "#A06160"
type input "#9a5f5e"
type input "#9A5F5E"
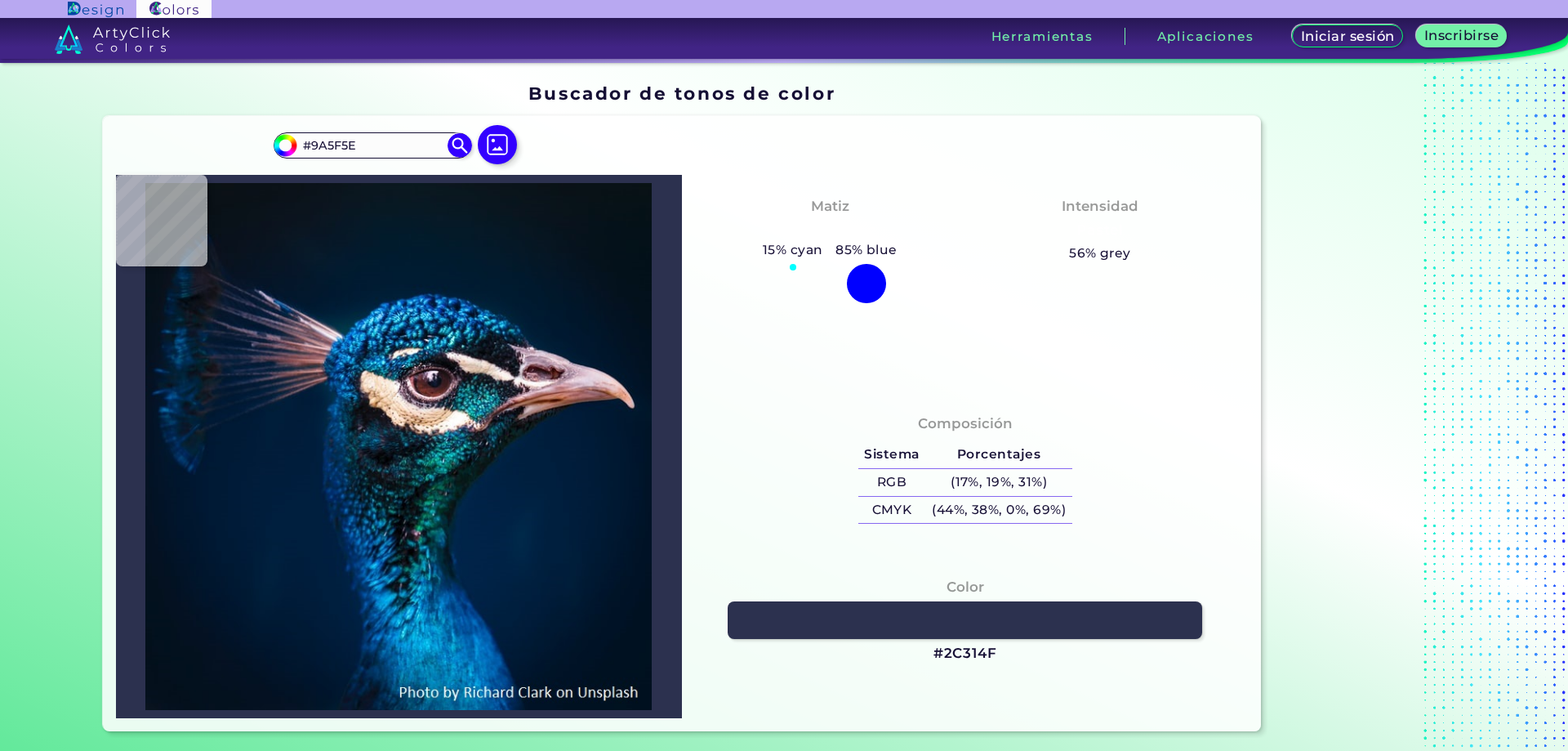
type input "#413439"
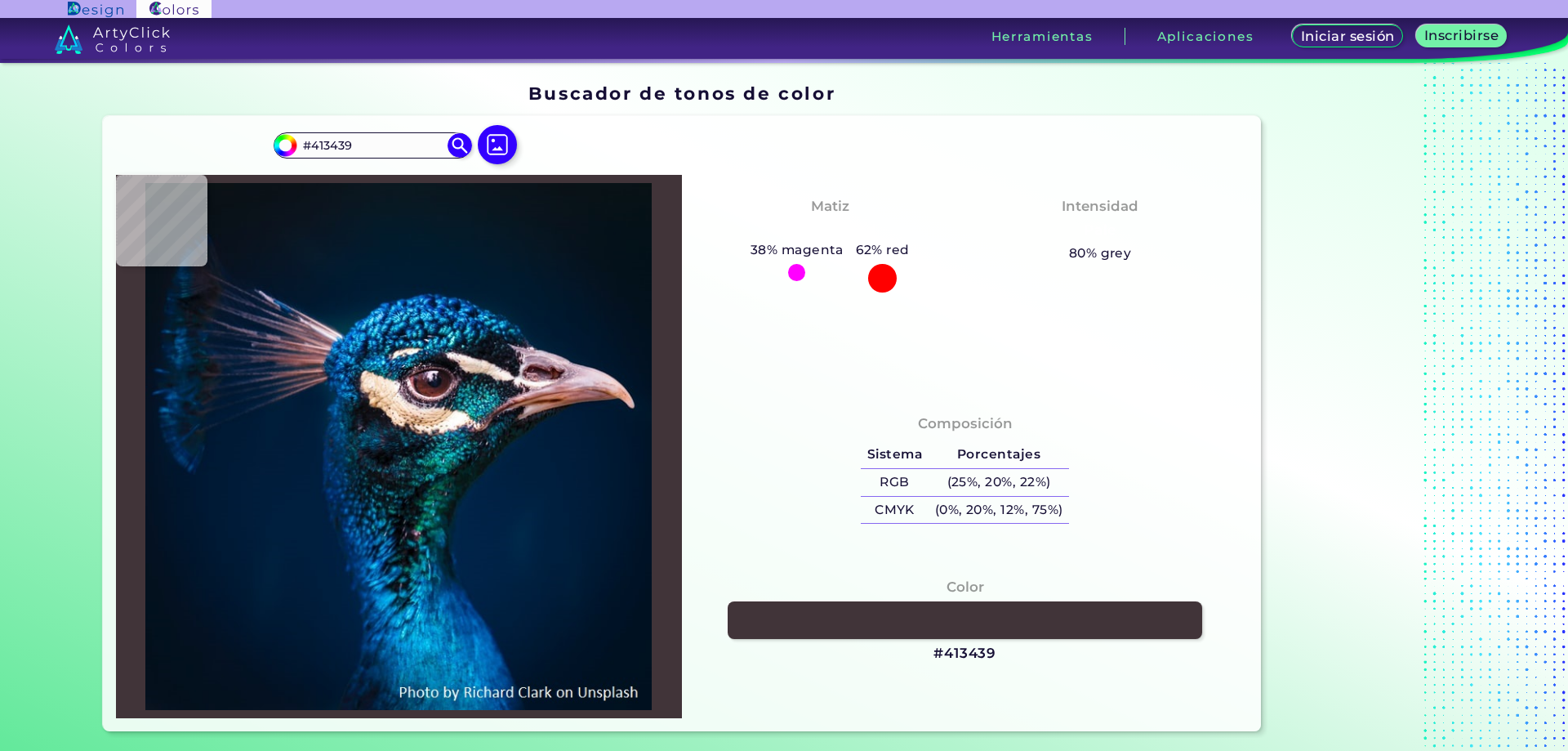
type input "#303540"
type input "#c78e8e"
type input "#C78E8E"
type input "#c18885"
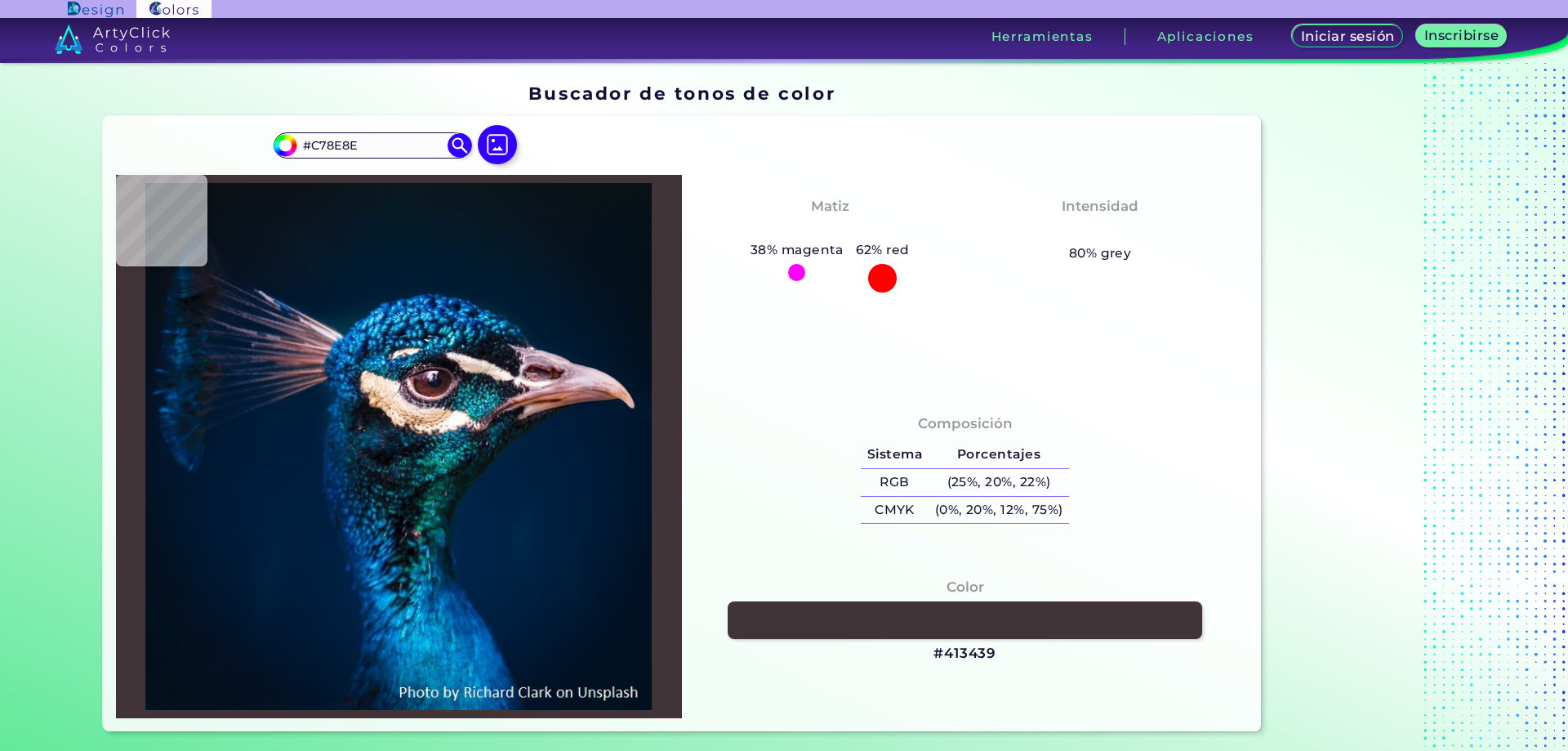
type input "#C18885"
type input "#3c3844"
type input "#3C3844"
type input "#012549"
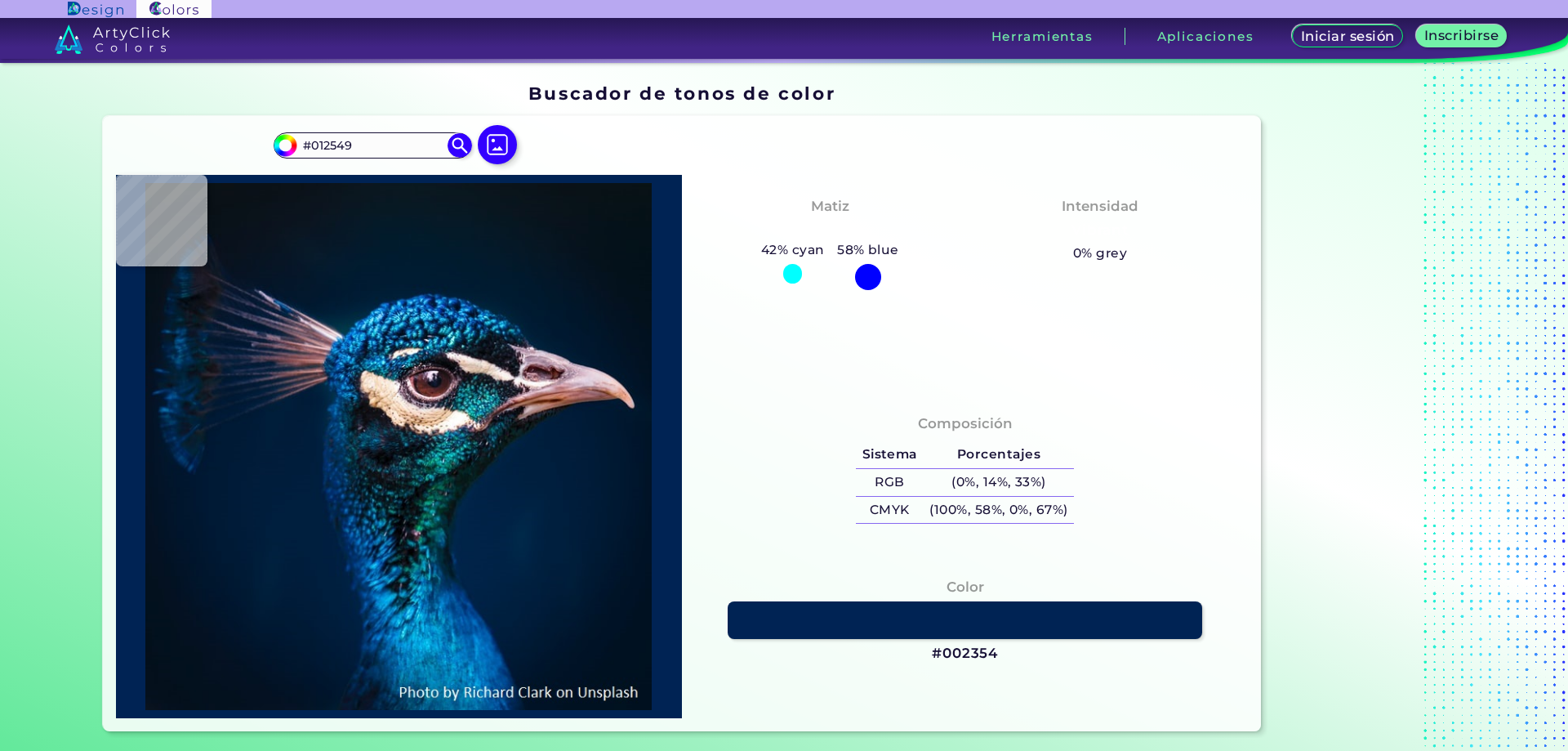
type input "#002354"
type input "#002b63"
type input "#002B63"
type input "#013a76"
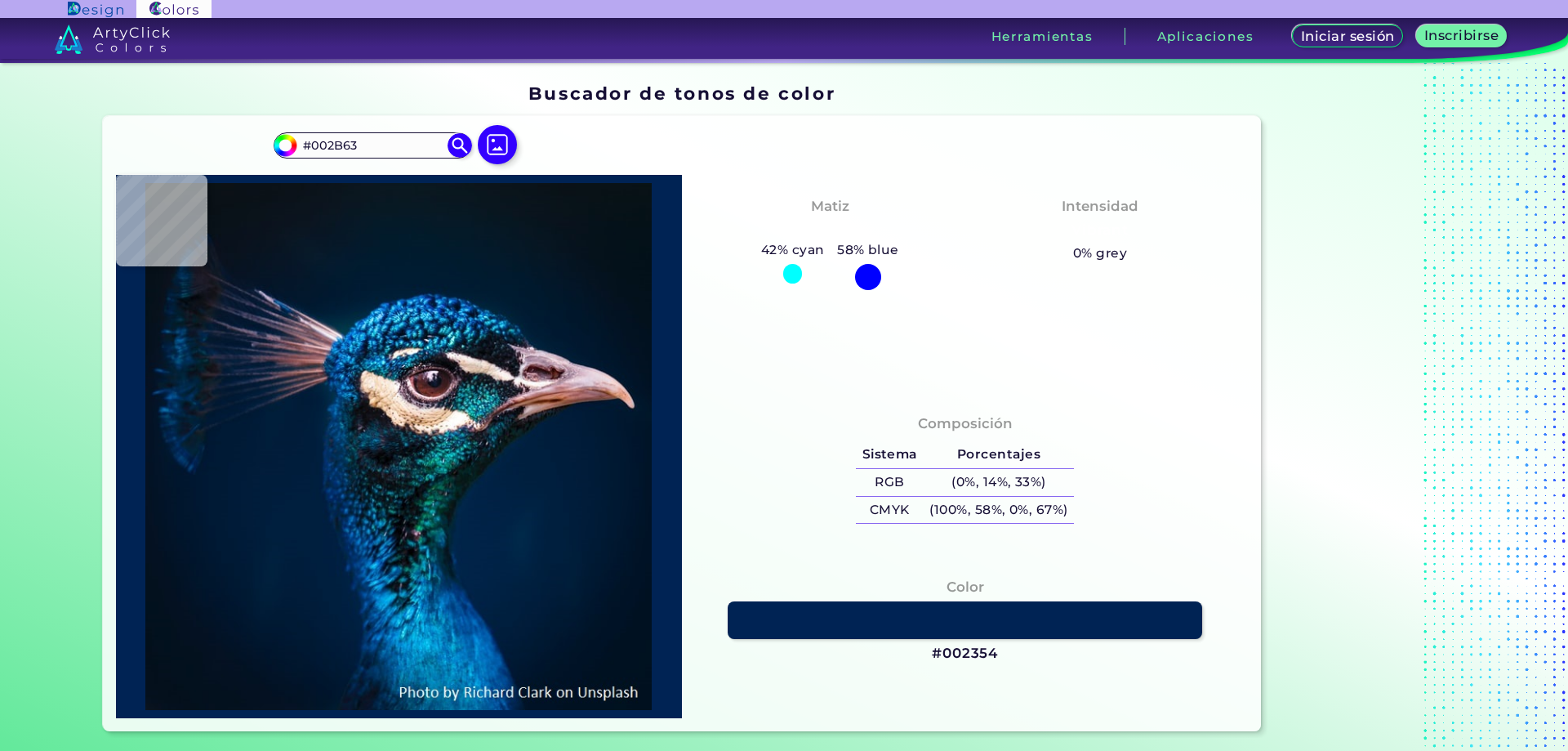
type input "#013A76"
type input "#033d72"
type input "#033D72"
type input "#003b70"
type input "#003B70"
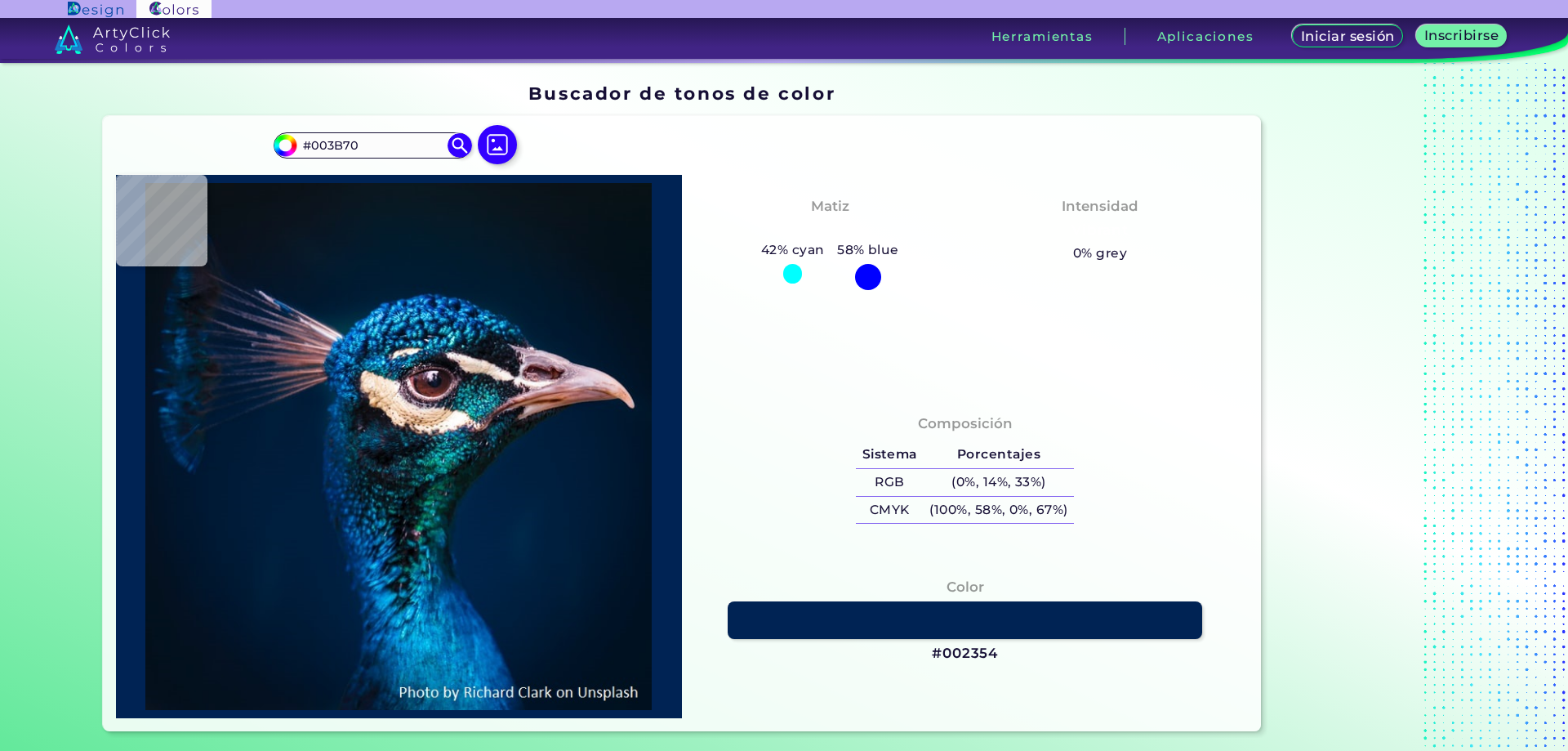
type input "#024c95"
type input "#024C95"
type input "#0061a8"
type input "#0061A8"
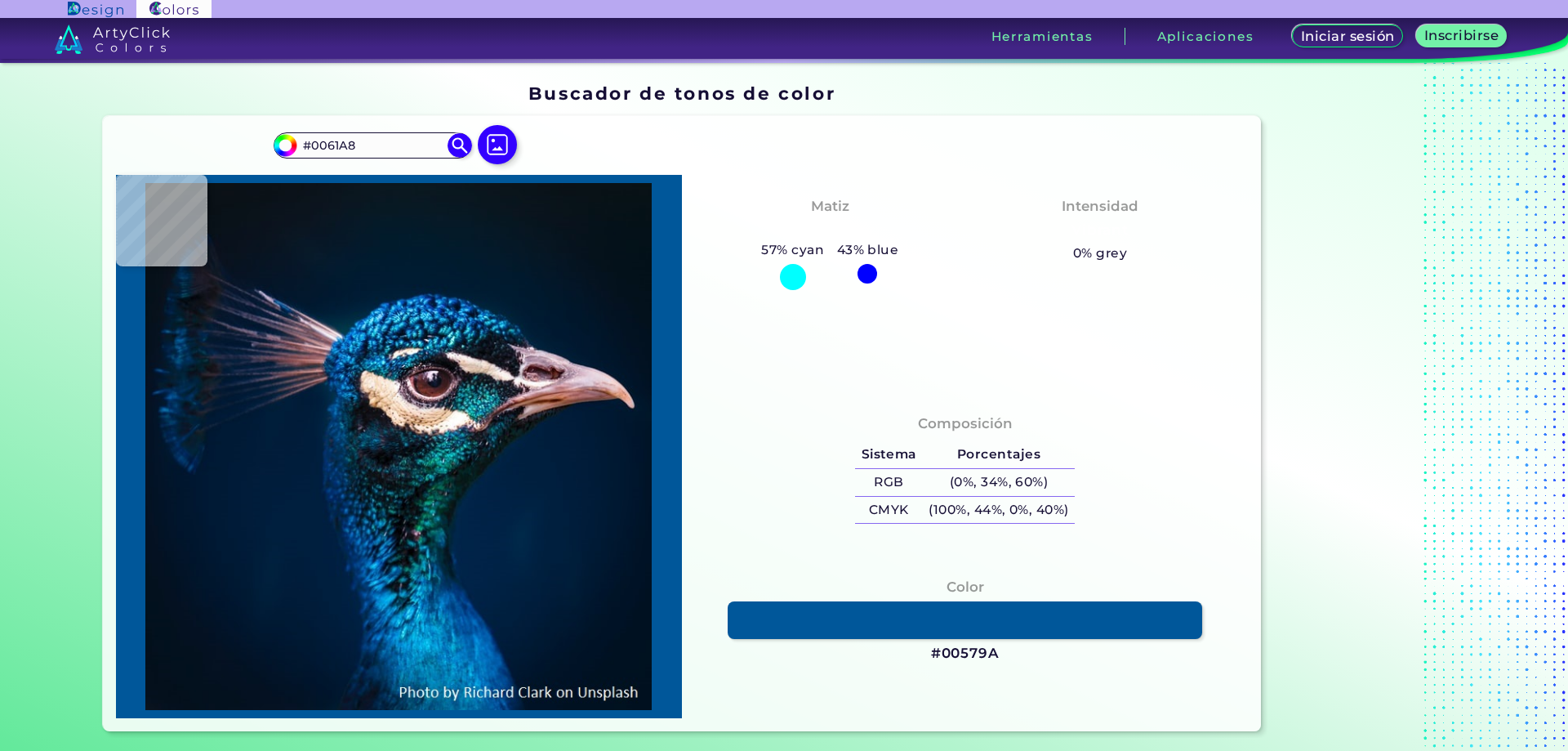
type input "#00579a"
type input "#00579A"
type input "#0e5e97"
type input "#0E5E97"
type input "#014278"
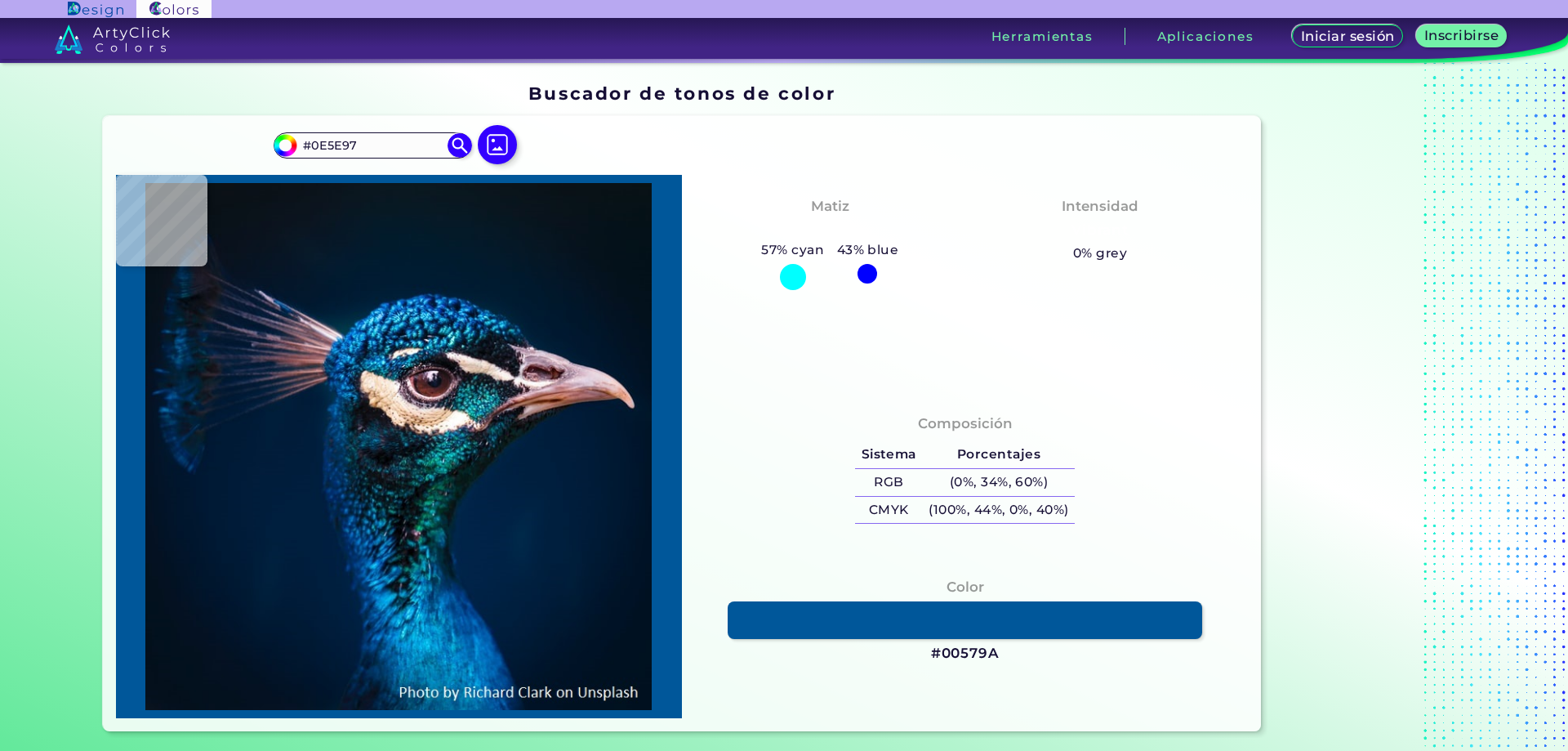
type input "#014278"
type input "#002648"
type input "#1b4c6d"
type input "#1B4C6D"
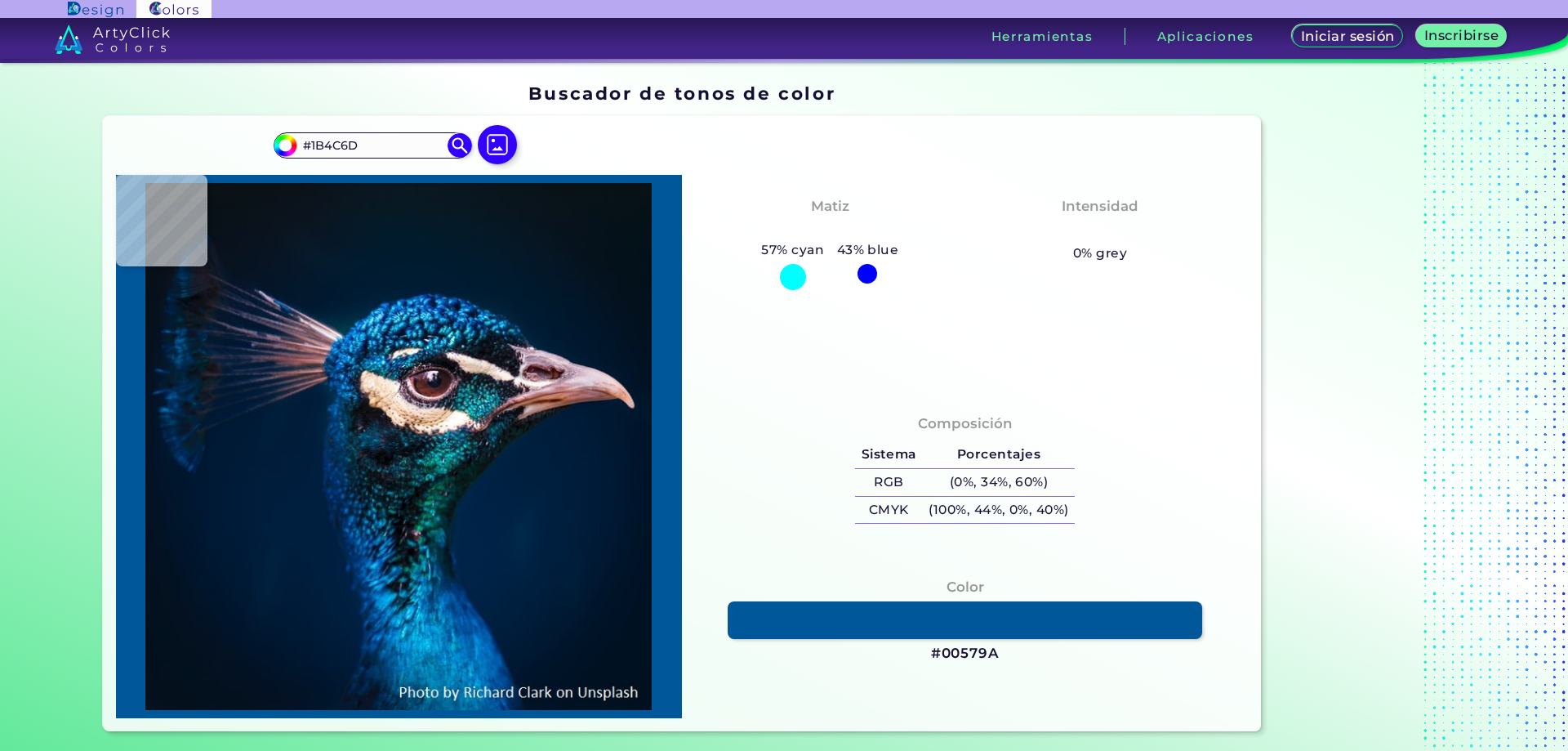
type input "#07203a"
type input "#07203A"
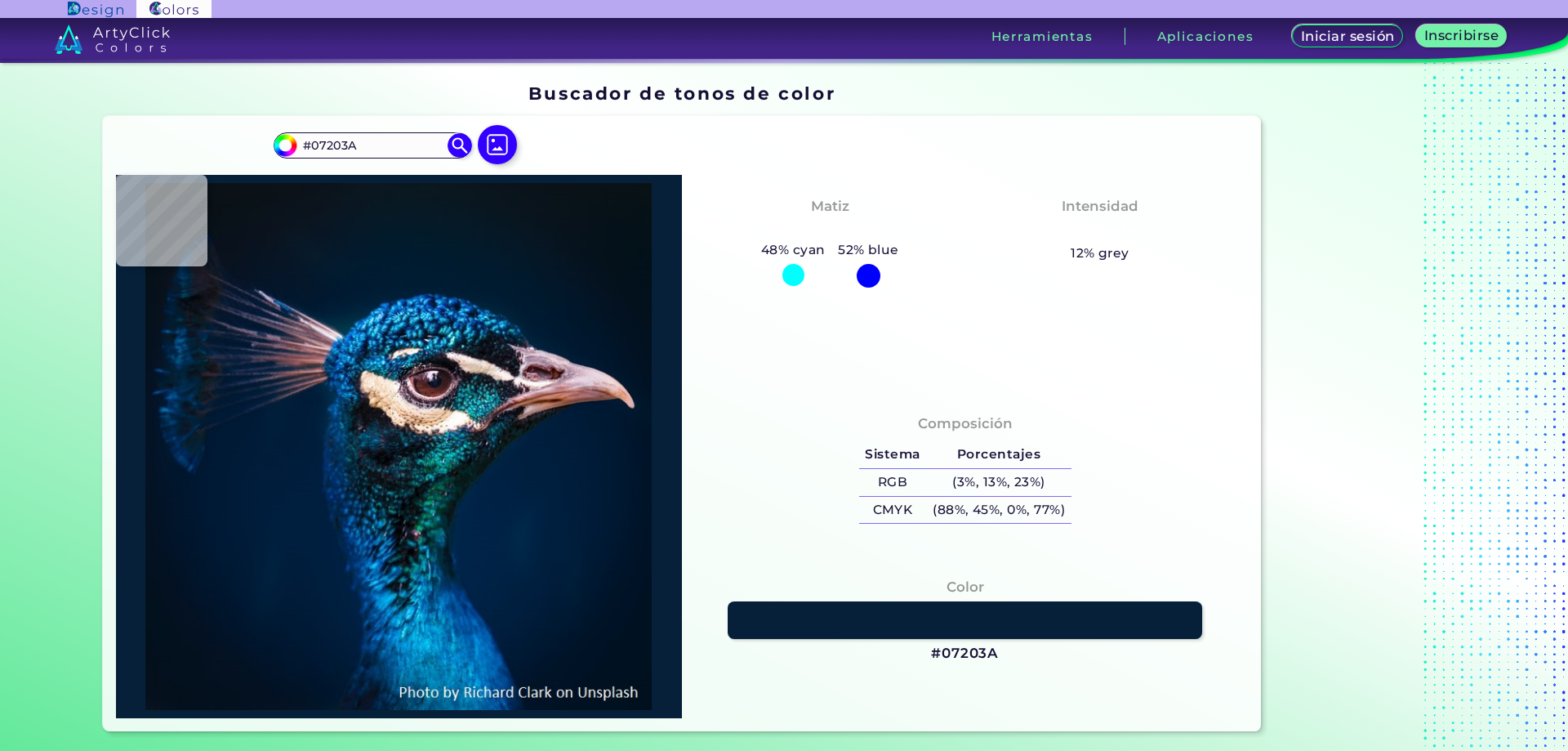
type input "#2d3148"
type input "#2D3148"
type input "#2e2e45"
type input "#2E2E45"
type input "#393140"
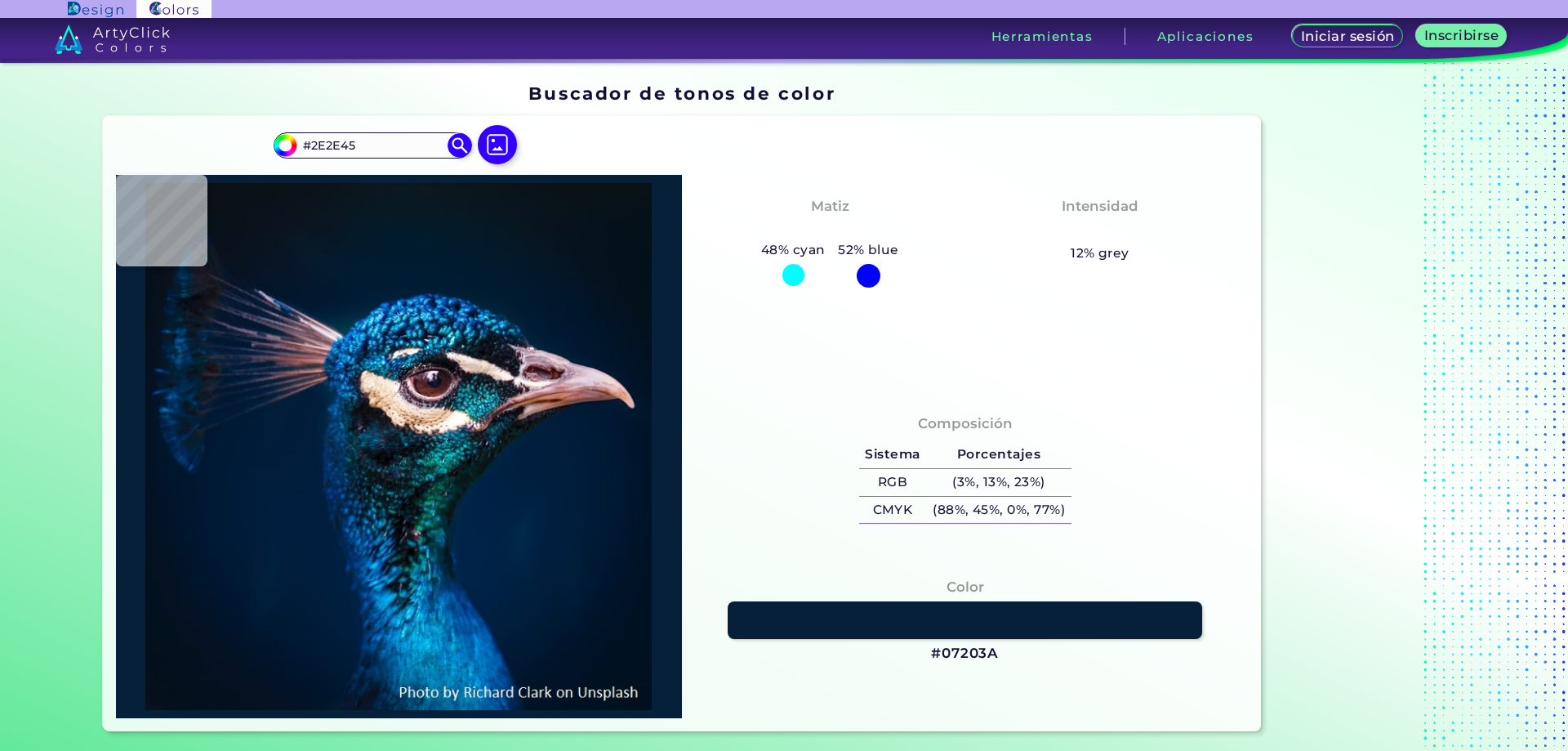
type input "#393140"
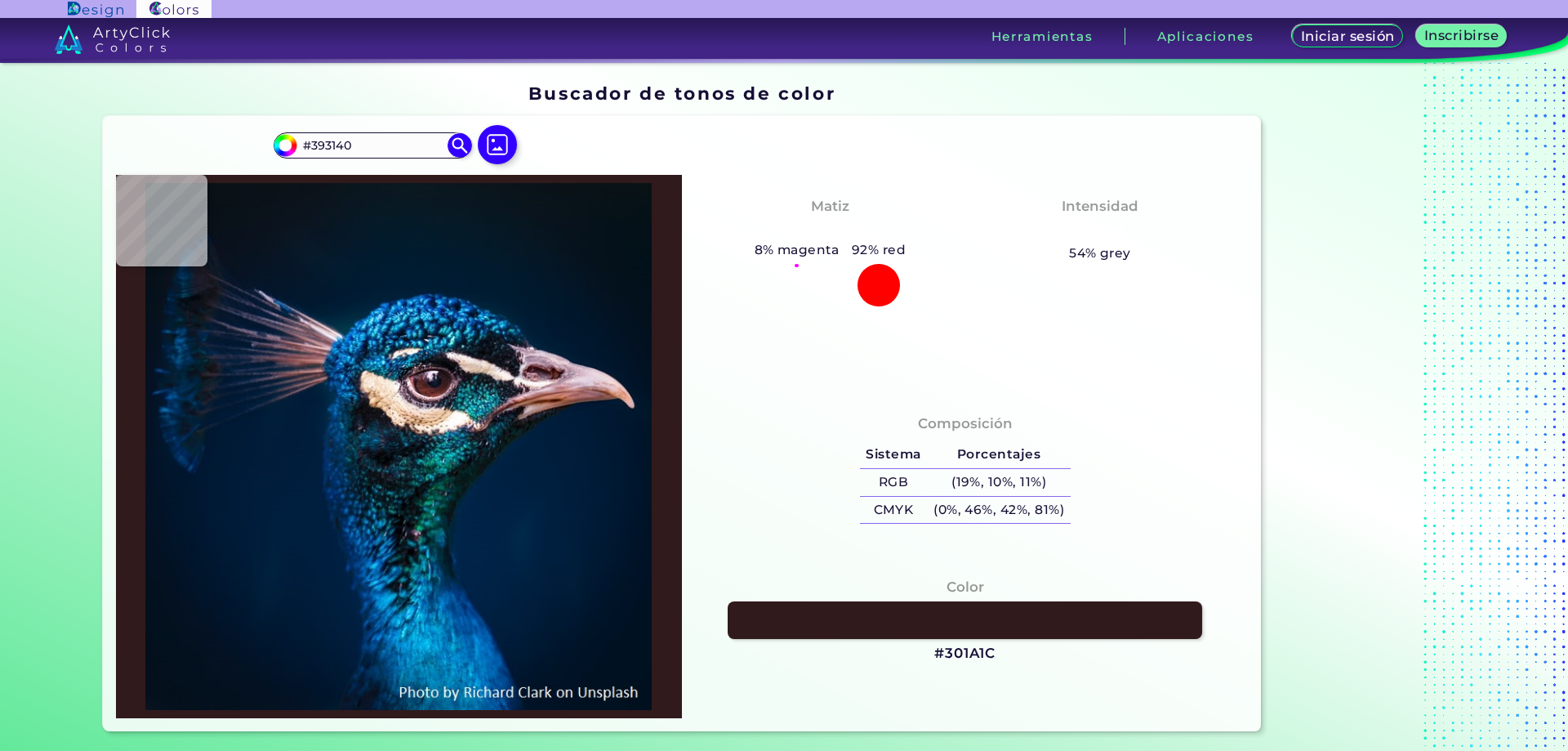
type input "#301a1c"
type input "#301A1C"
type input "#5f4236"
type input "#5F4236"
type input "#deb48c"
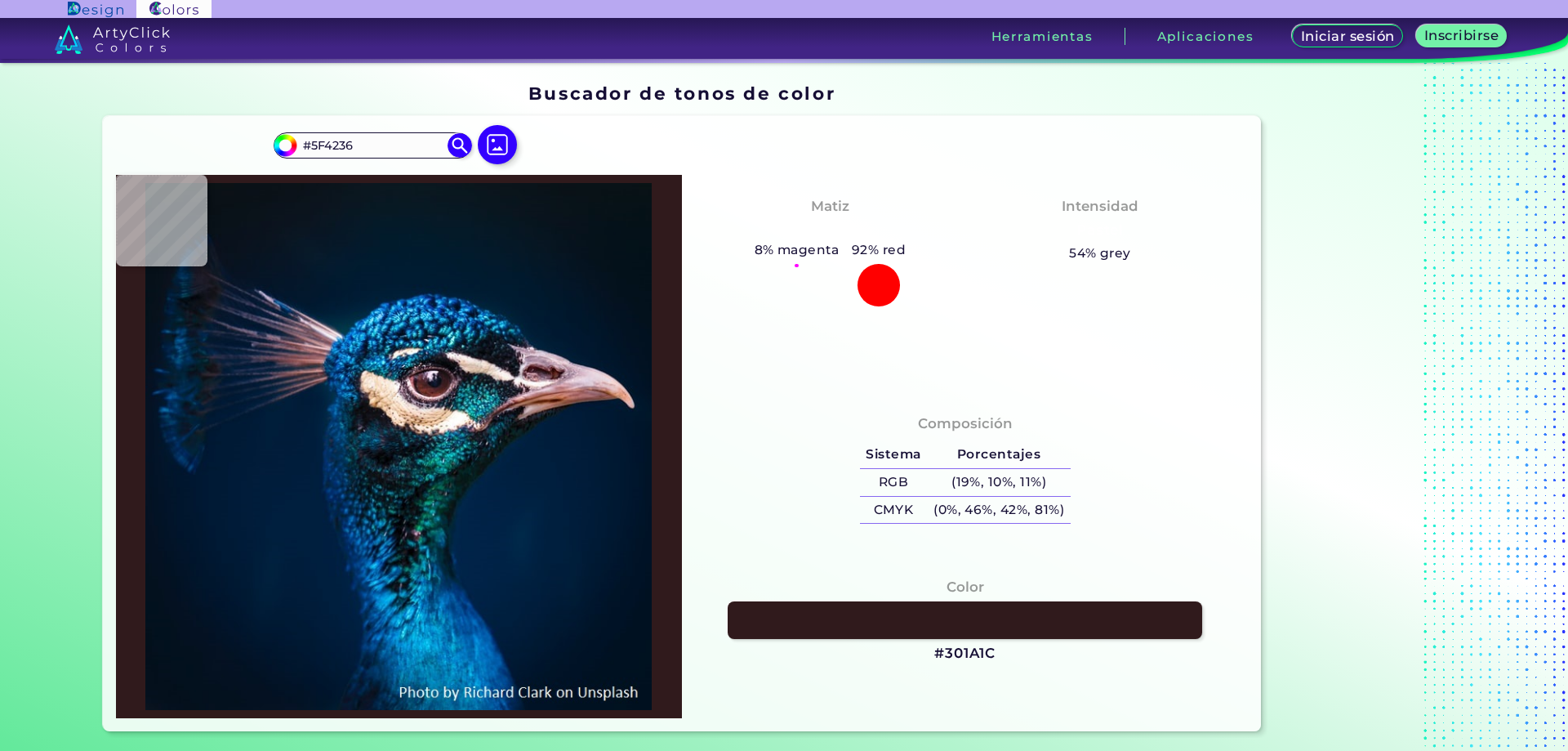
type input "#DEB48C"
type input "#d7b693"
type input "#D7B693"
type input "#d9b399"
type input "#D9B399"
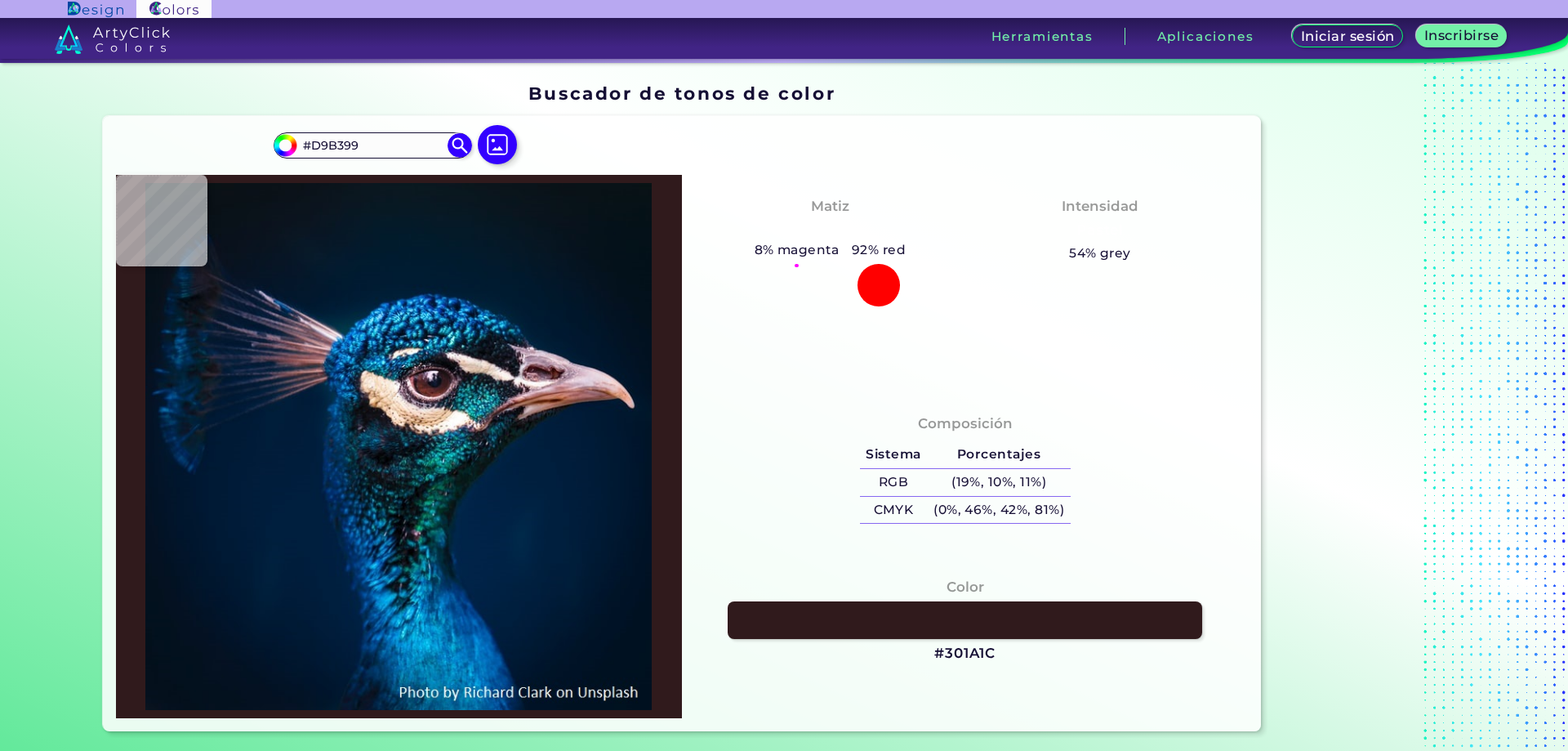
type input "#c19d84"
type input "#C19D84"
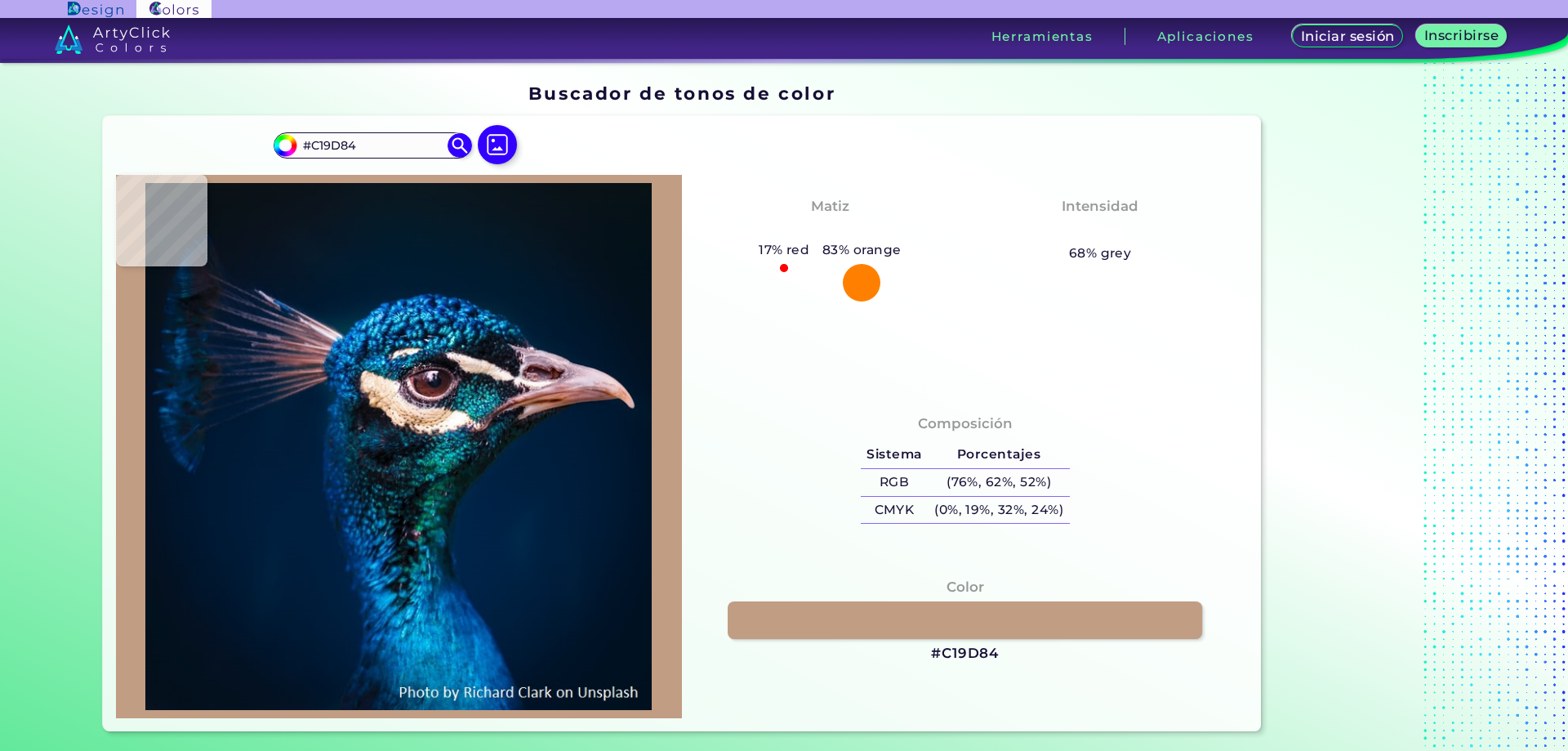
type input "#1e1920"
type input "#1E1920"
type input "#36171c"
type input "#36171C"
type input "#0d0e13"
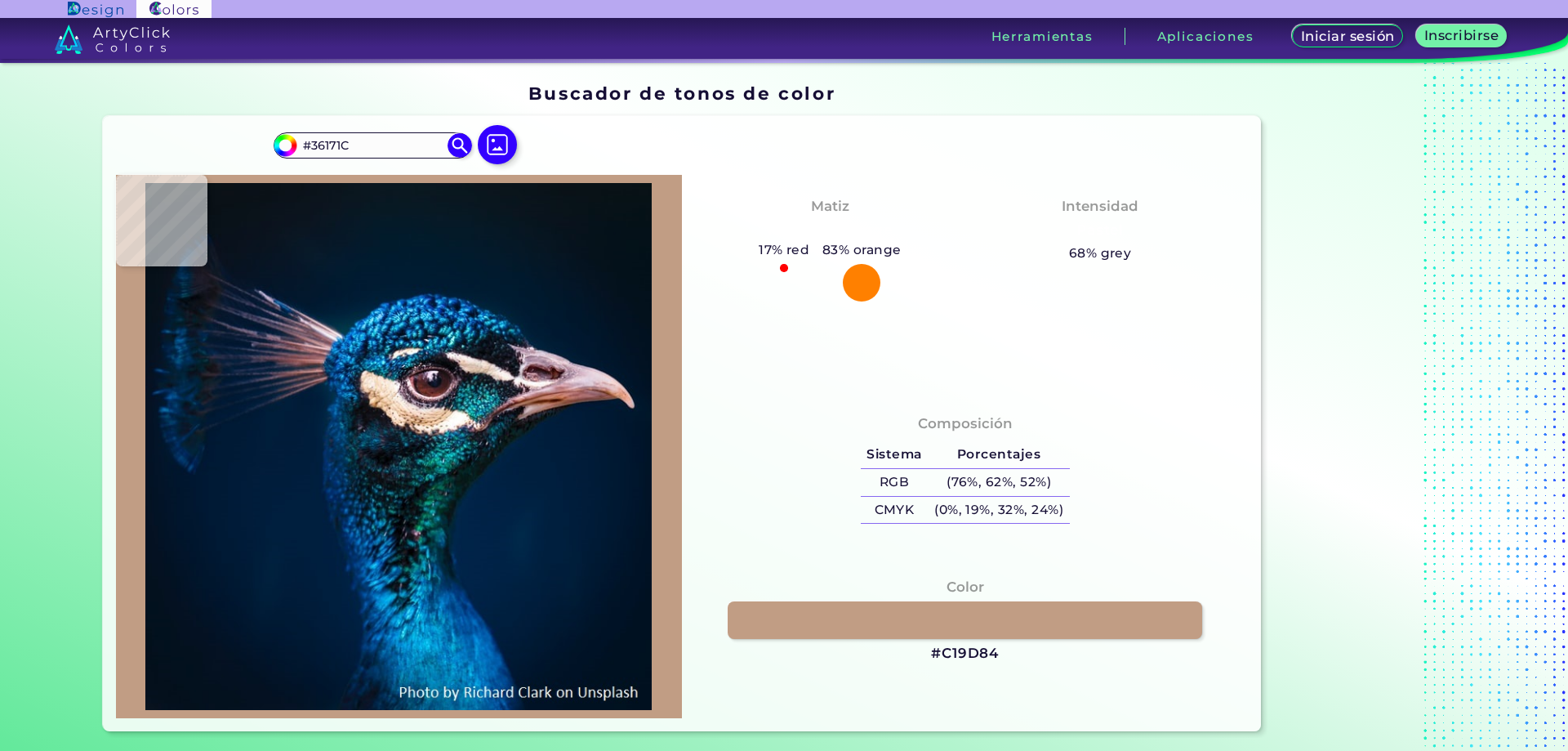
type input "#0D0E13"
type input "#080910"
type input "#211f2c"
type input "#211F2C"
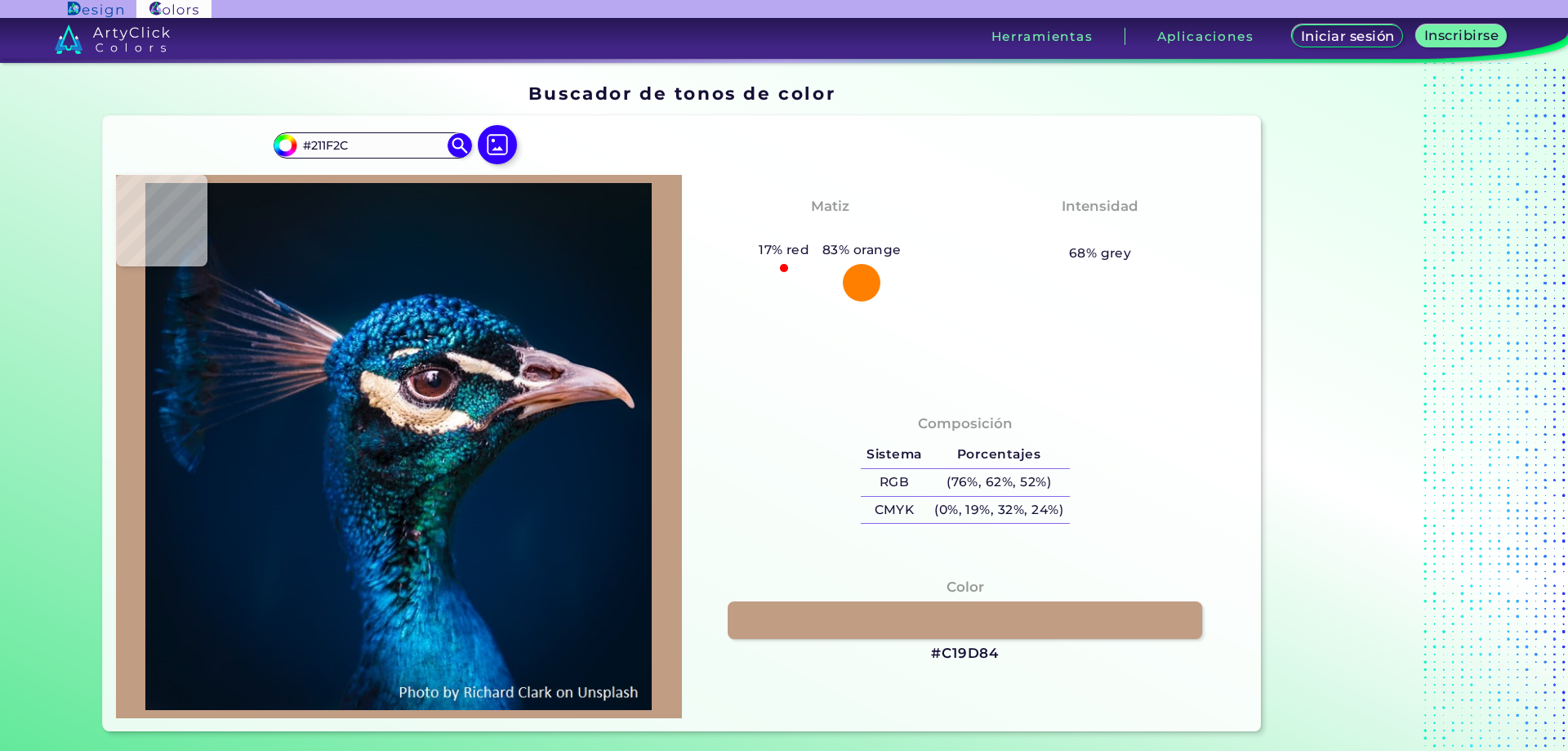
type input "#4f4957"
type input "#4F4957"
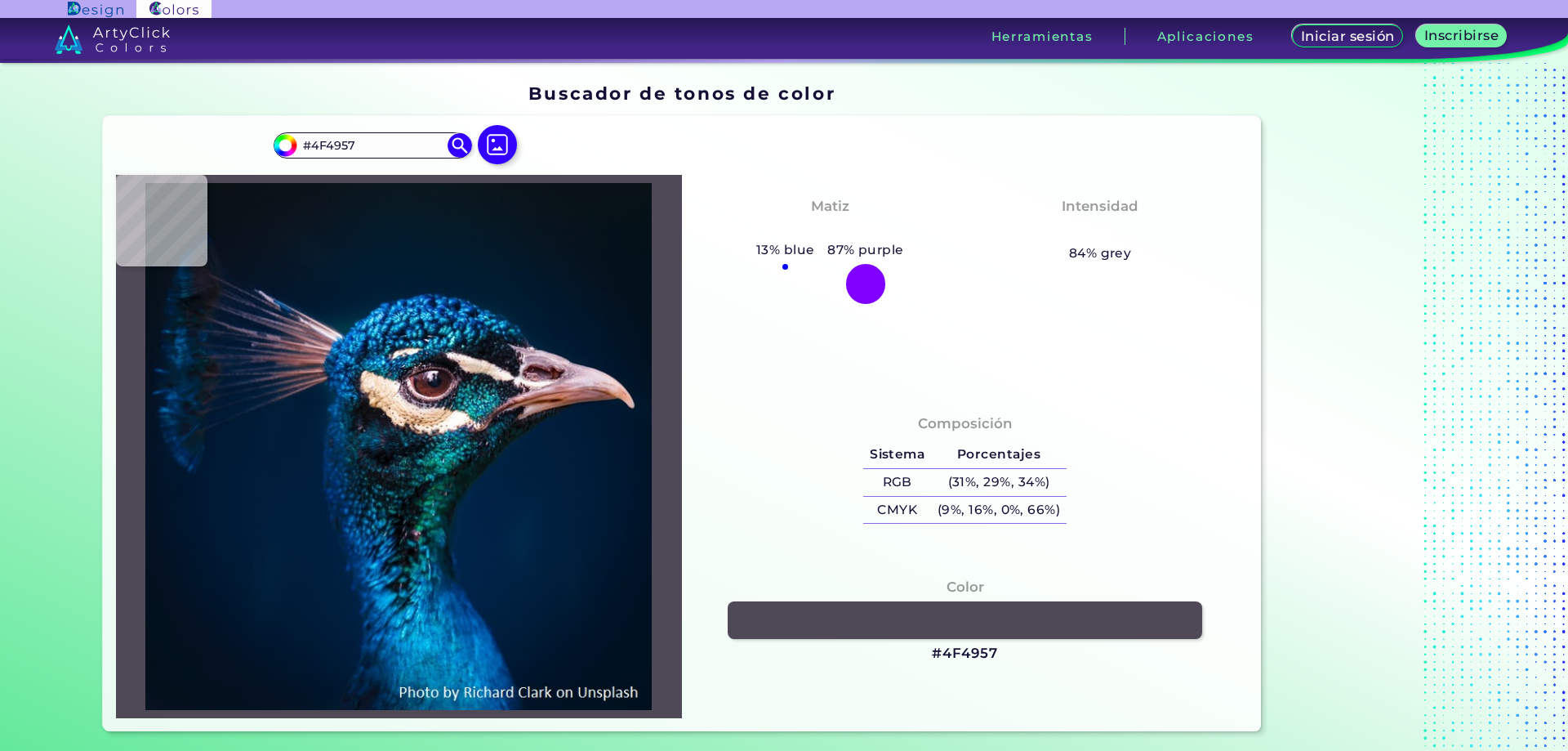
type input "#b79cb0"
type input "#B79CB0"
type input "#a3899c"
type input "#A3899C"
type input "#02263e"
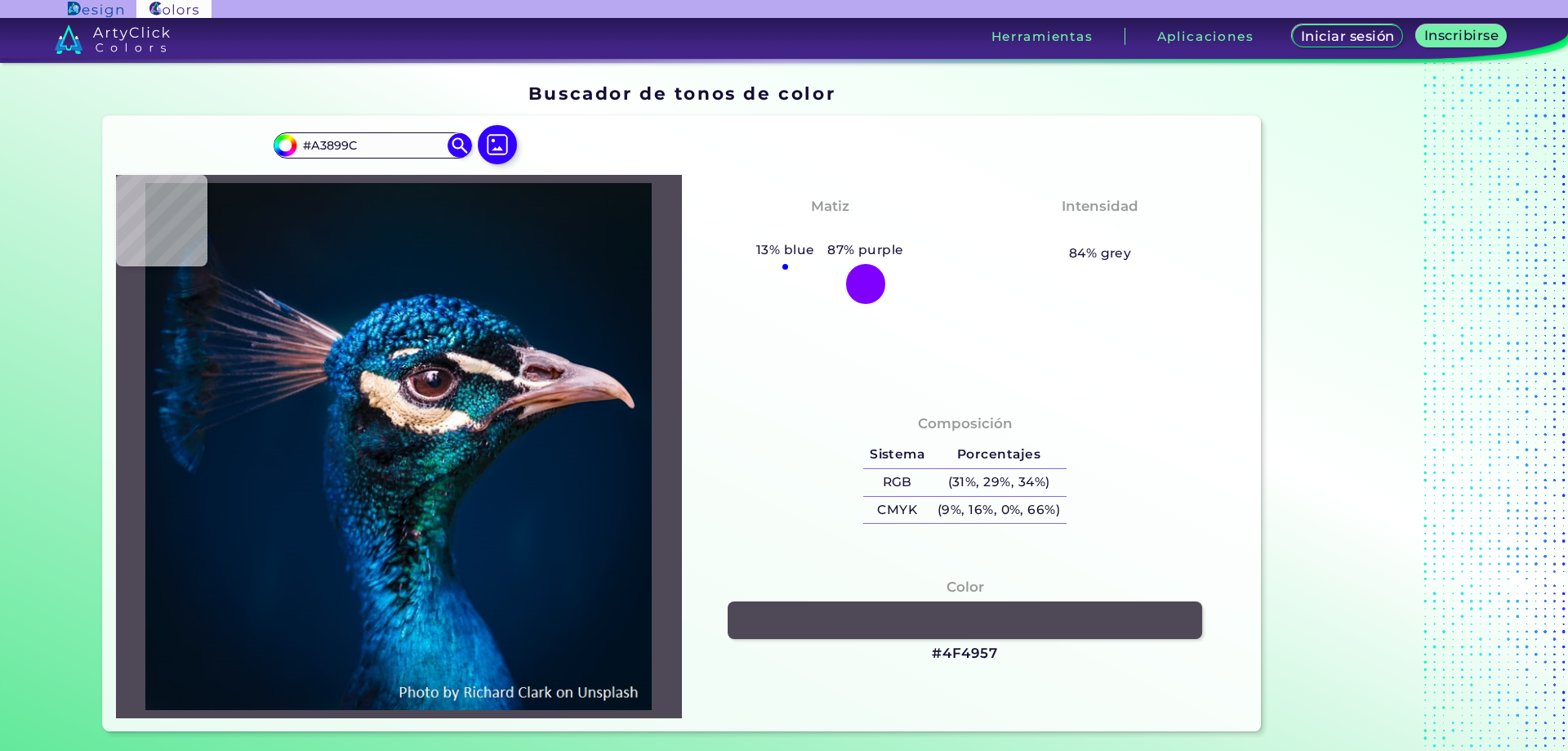
type input "#02263E"
type input "#00233b"
type input "#00233B"
type input "#001d35"
type input "#001D35"
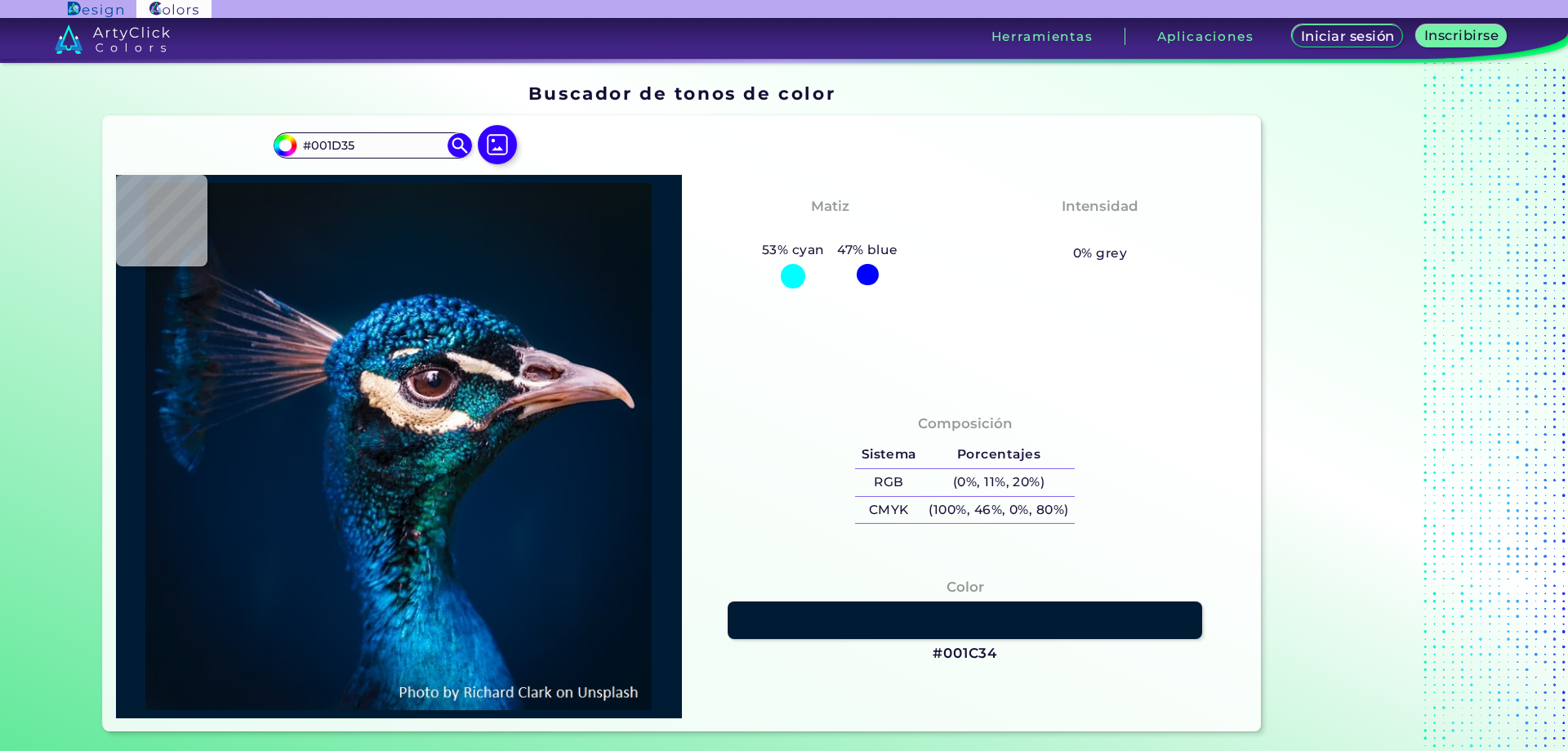
type input "#001c34"
type input "#001C34"
type input "#001b34"
type input "#001B34"
type input "#00172f"
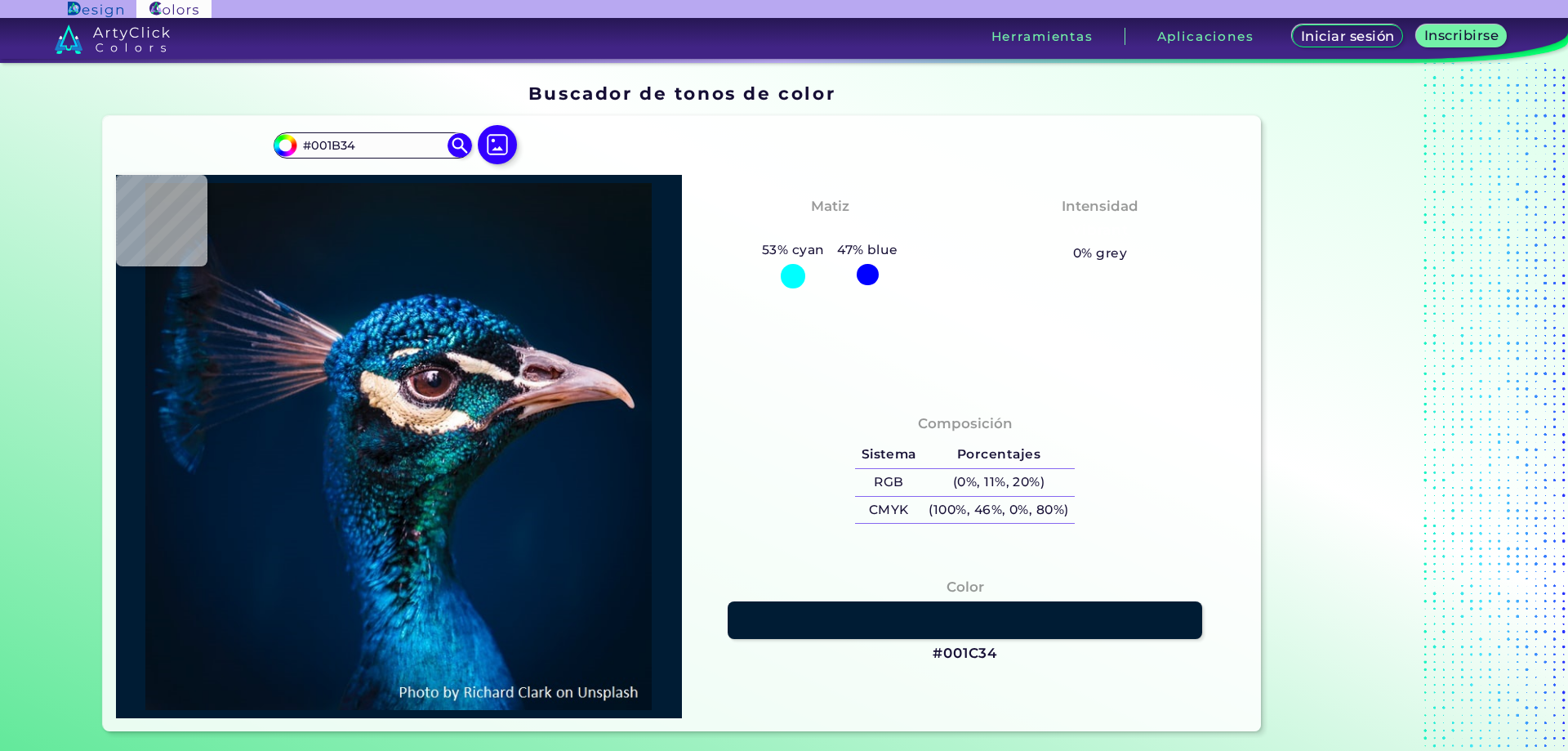
type input "#00172F"
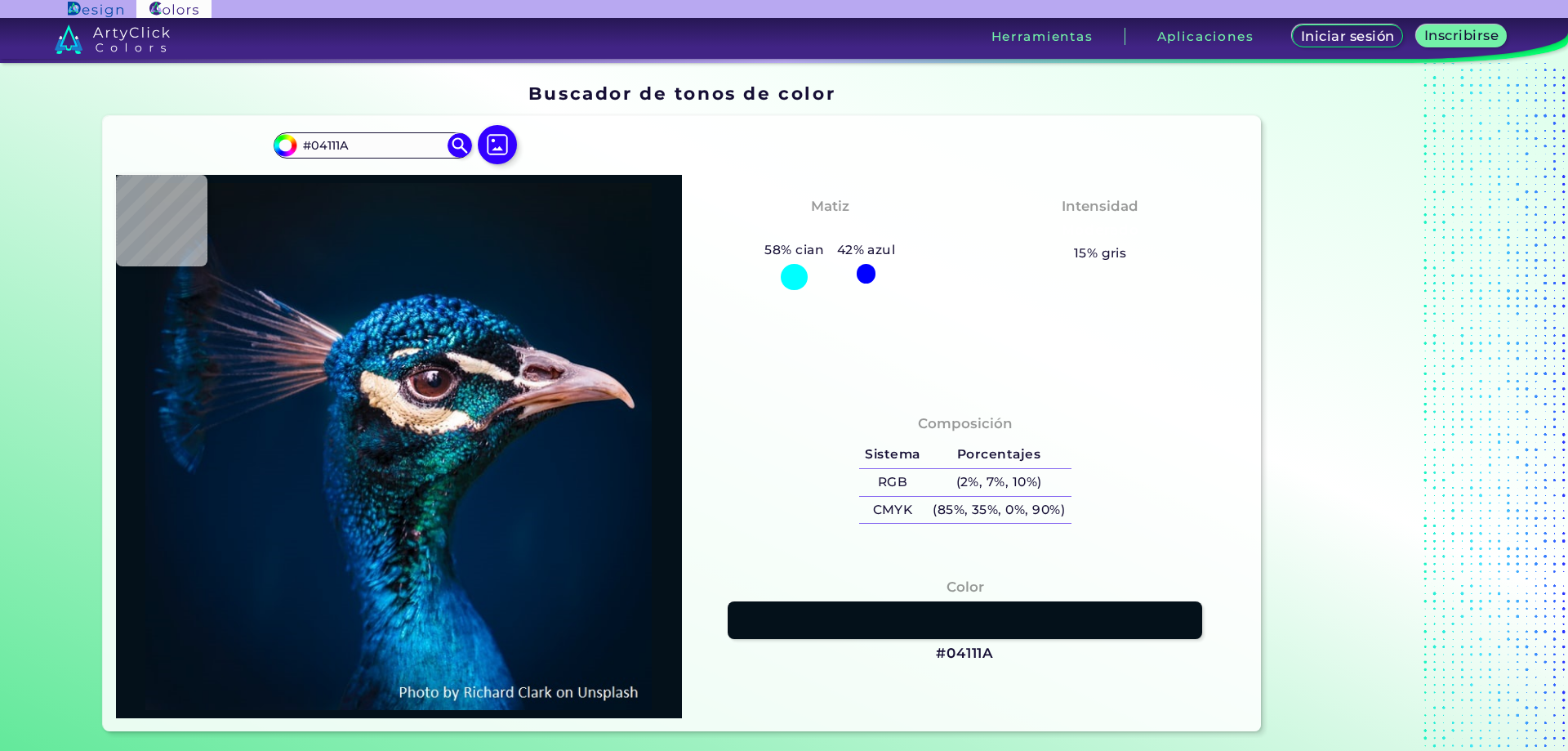
click at [616, 226] on img at bounding box center [398, 446] width 549 height 526
click at [925, 629] on link at bounding box center [964, 619] width 479 height 38
